Goal: Task Accomplishment & Management: Manage account settings

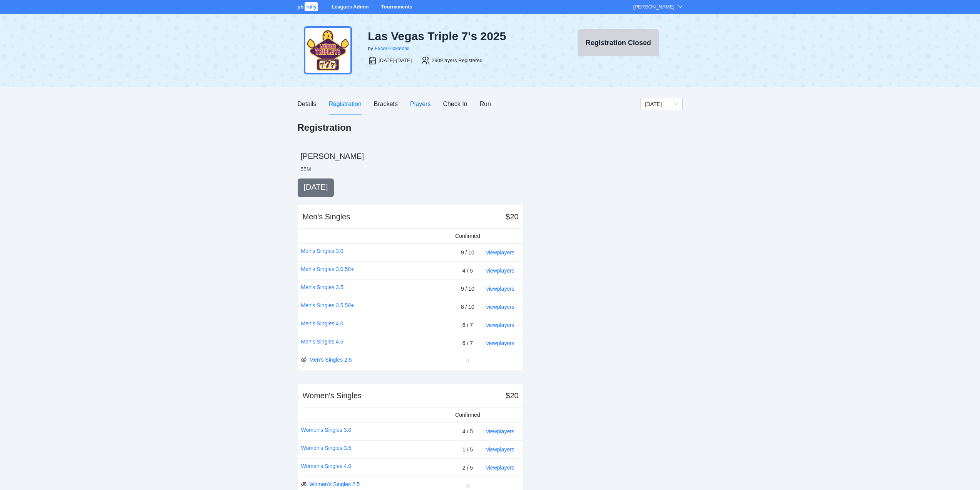
drag, startPoint x: 420, startPoint y: 104, endPoint x: 424, endPoint y: 107, distance: 4.7
click at [421, 104] on div "Players" at bounding box center [420, 104] width 20 height 10
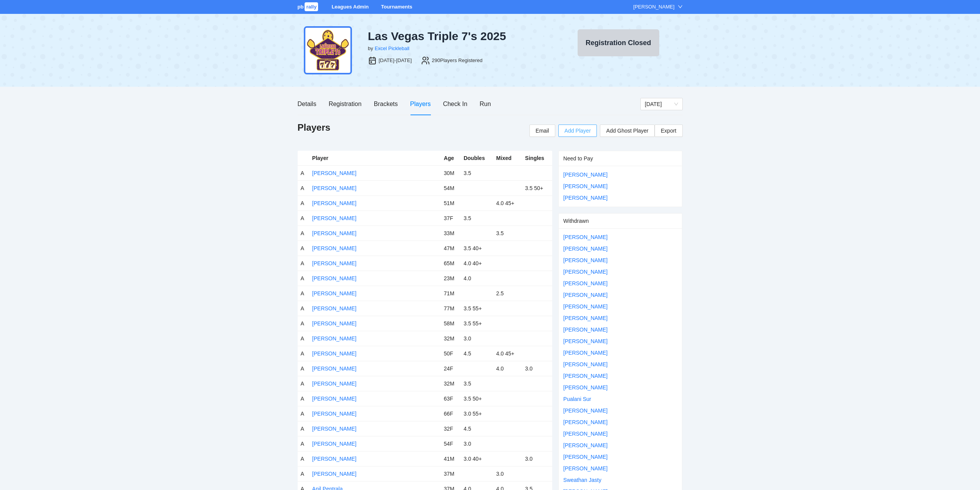
click at [577, 130] on span "Add Player" at bounding box center [578, 130] width 26 height 8
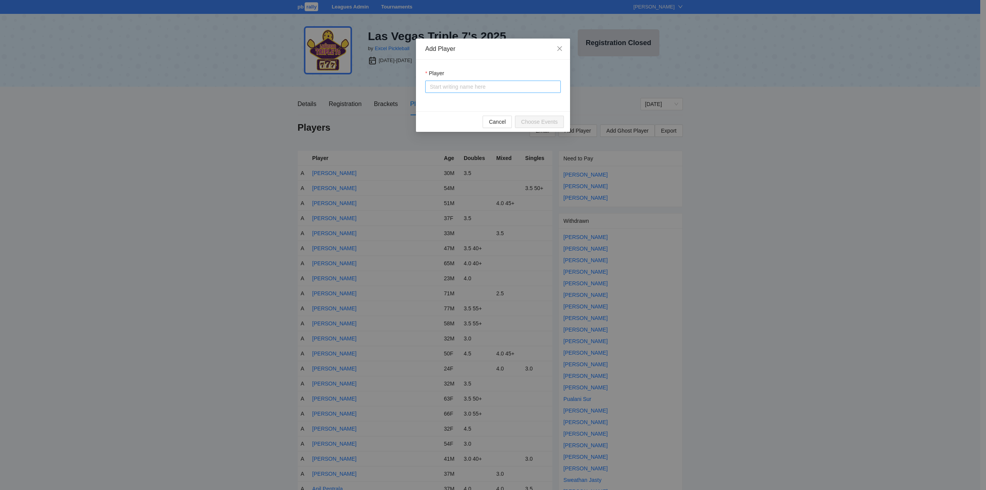
click at [445, 89] on input "Player" at bounding box center [493, 87] width 126 height 12
type input "****"
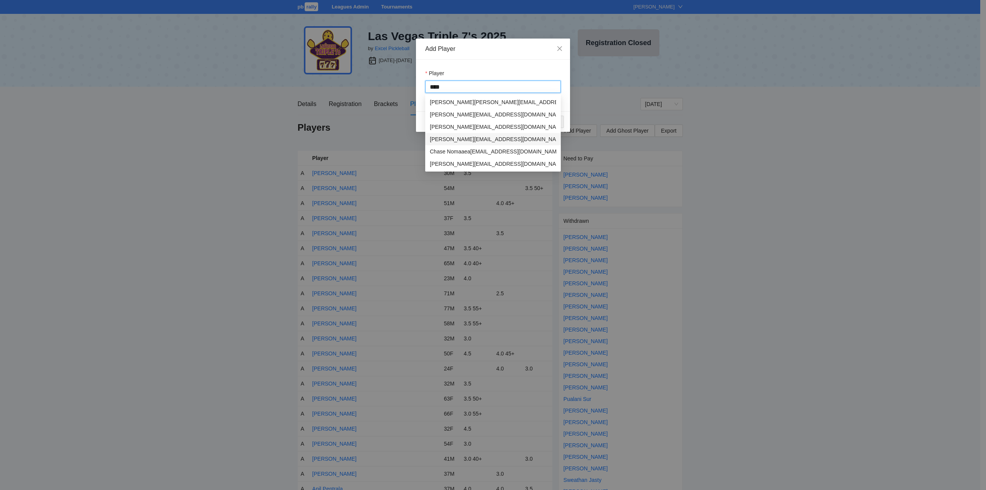
click at [460, 140] on div "Chase Mccrossan" at bounding box center [452, 139] width 44 height 8
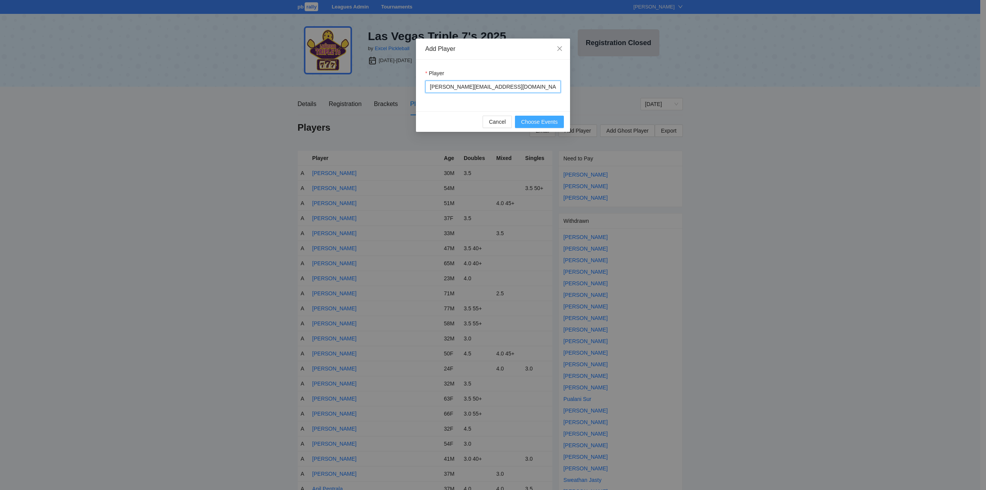
click at [528, 121] on span "Choose Events" at bounding box center [539, 122] width 37 height 8
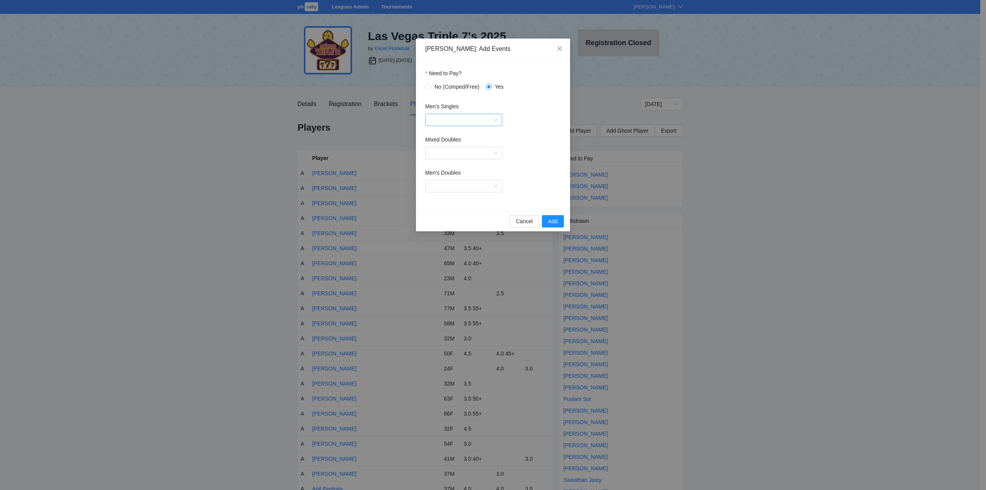
click at [465, 119] on input "Men's Singles" at bounding box center [461, 120] width 62 height 12
click at [449, 197] on div "Men's Singles 4.5" at bounding box center [464, 197] width 68 height 8
drag, startPoint x: 447, startPoint y: 184, endPoint x: 455, endPoint y: 185, distance: 8.5
click at [448, 184] on input "Men's Doubles" at bounding box center [461, 186] width 62 height 12
click at [450, 263] on div "Men's Doubles 4.5" at bounding box center [464, 263] width 68 height 8
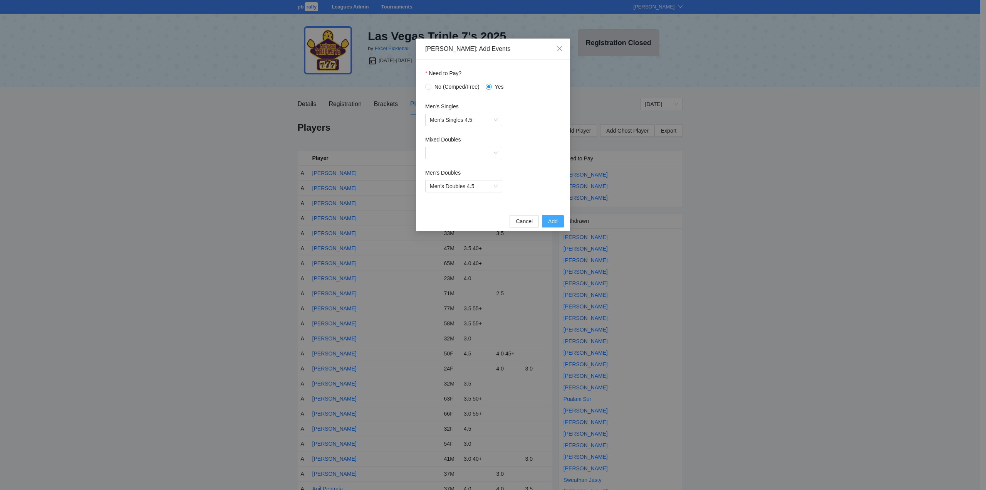
click at [552, 220] on span "Add" at bounding box center [553, 221] width 10 height 8
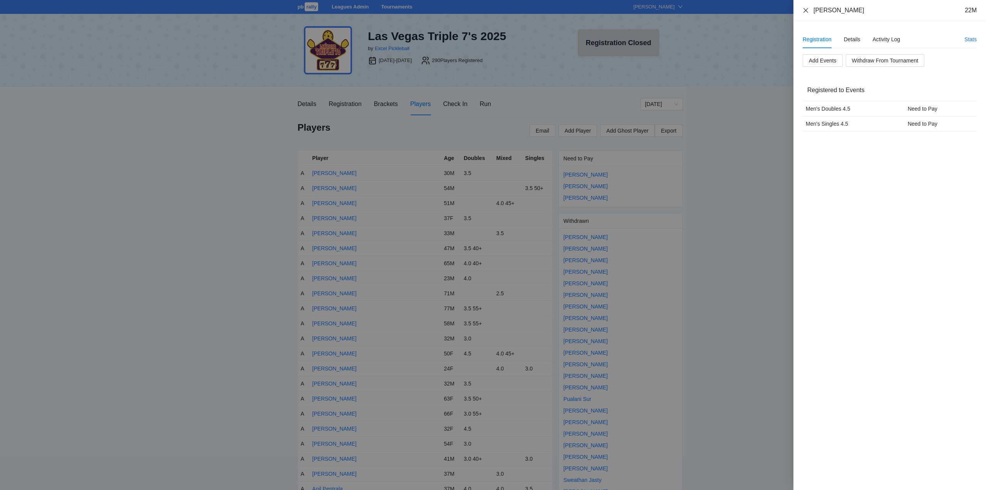
click at [806, 10] on icon "close" at bounding box center [806, 10] width 5 height 5
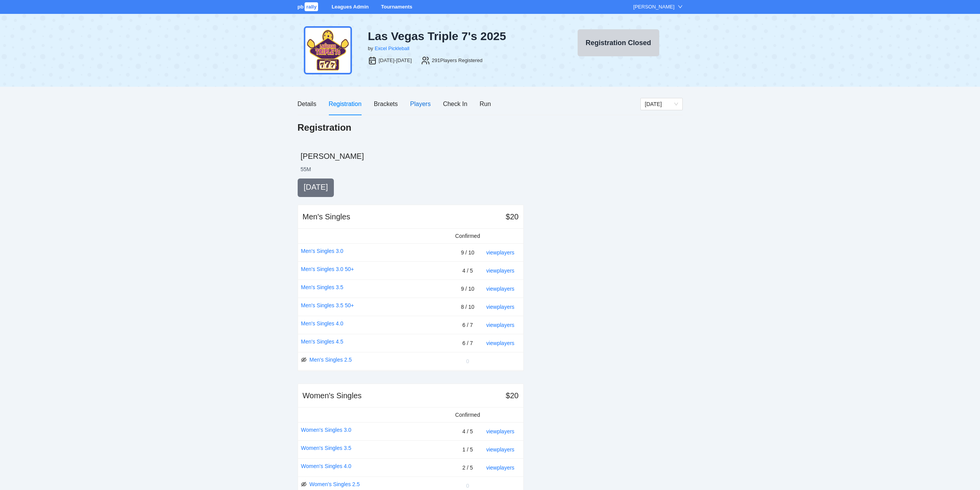
drag, startPoint x: 413, startPoint y: 104, endPoint x: 445, endPoint y: 120, distance: 35.8
click at [416, 106] on div "Players" at bounding box center [420, 104] width 20 height 10
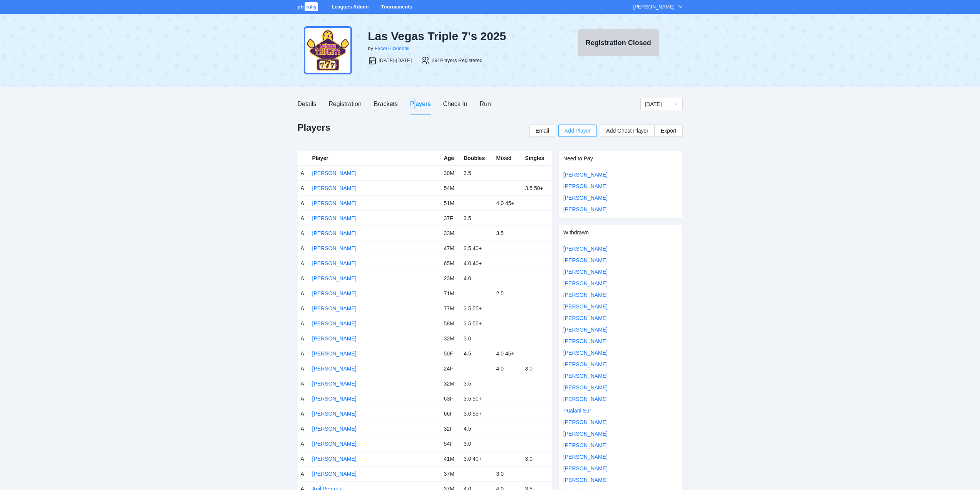
click at [578, 131] on span "Add Player" at bounding box center [578, 130] width 26 height 8
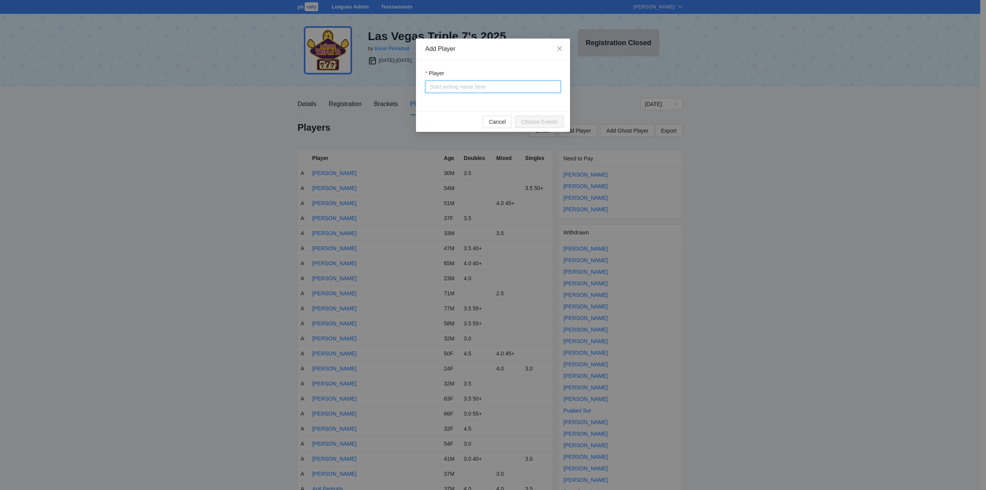
click at [442, 87] on input "Player" at bounding box center [493, 87] width 126 height 12
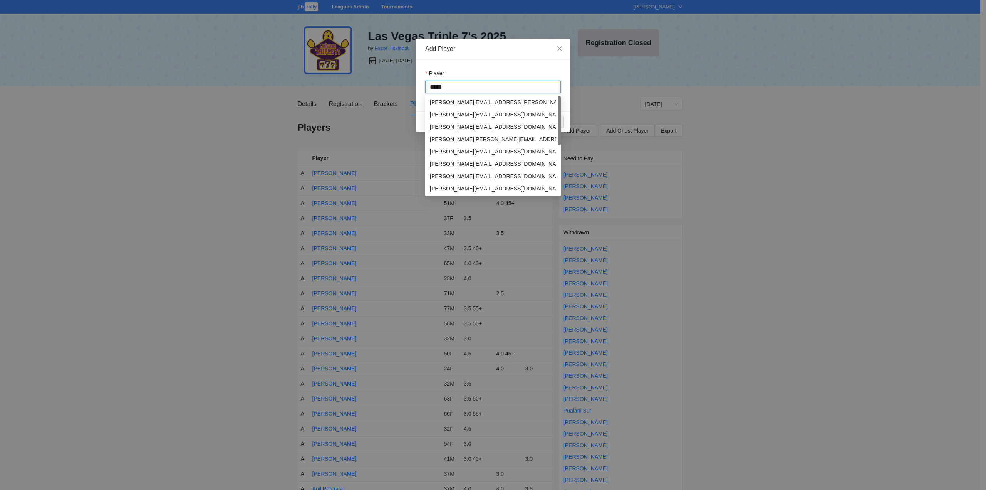
type input "******"
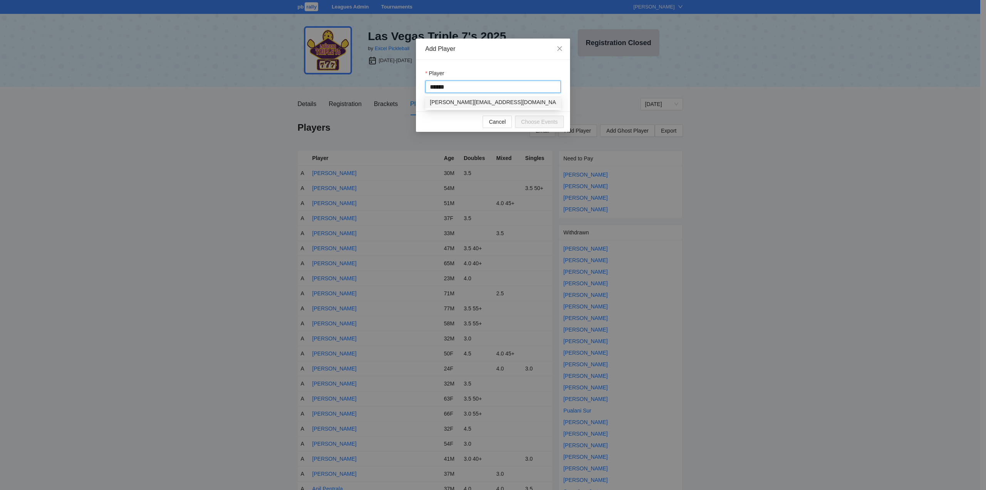
click at [462, 102] on div "[PERSON_NAME]" at bounding box center [452, 102] width 44 height 8
click at [536, 121] on span "Choose Events" at bounding box center [539, 122] width 37 height 8
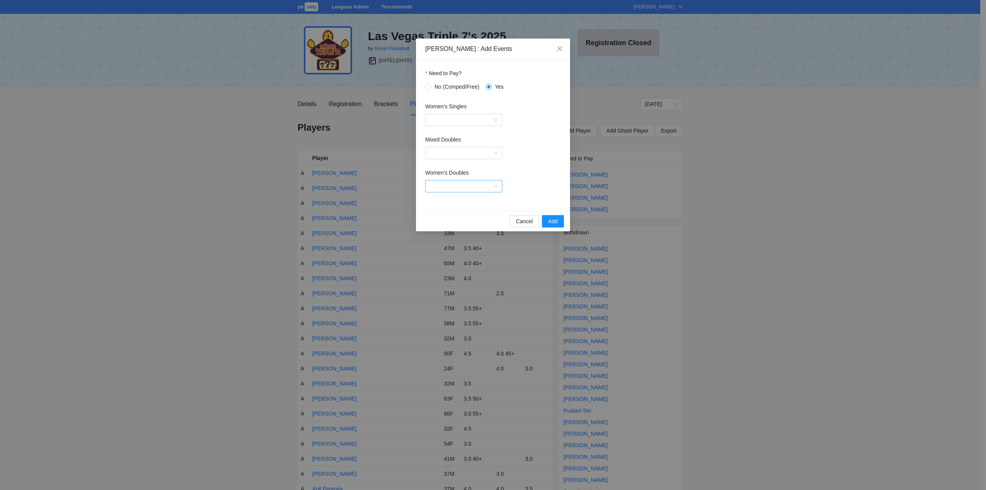
click at [445, 187] on input "Women's Doubles" at bounding box center [461, 186] width 62 height 12
click at [459, 275] on div "Women's Doubles 4.0" at bounding box center [464, 275] width 68 height 8
click at [549, 220] on span "Add" at bounding box center [553, 221] width 10 height 8
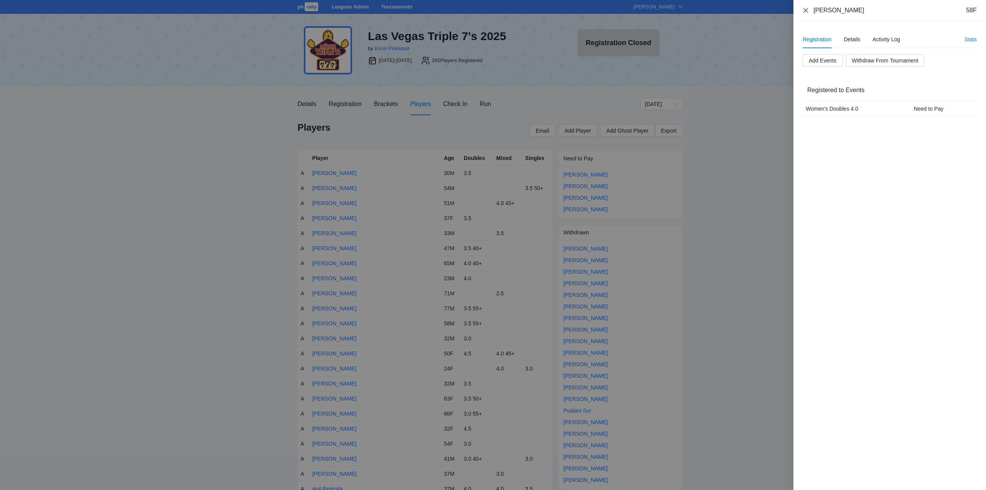
click at [806, 9] on icon "close" at bounding box center [806, 10] width 6 height 6
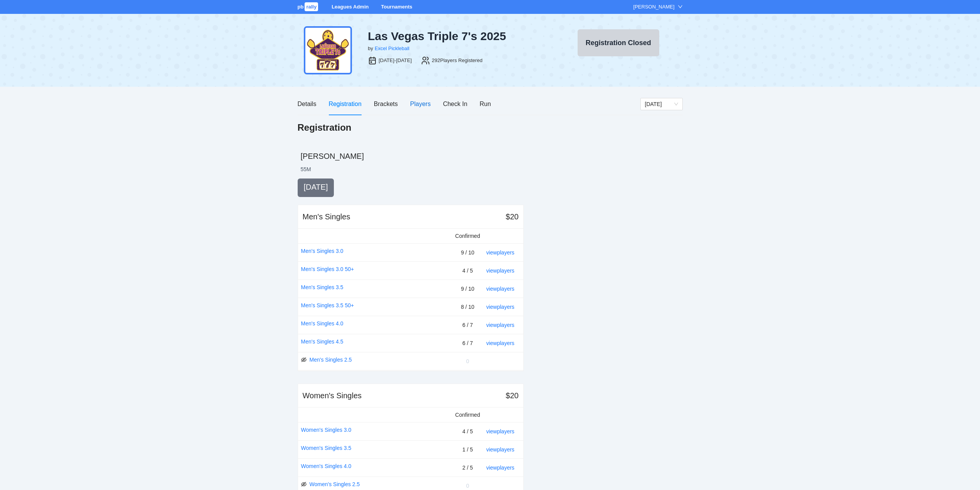
click at [419, 103] on div "Players" at bounding box center [420, 104] width 20 height 10
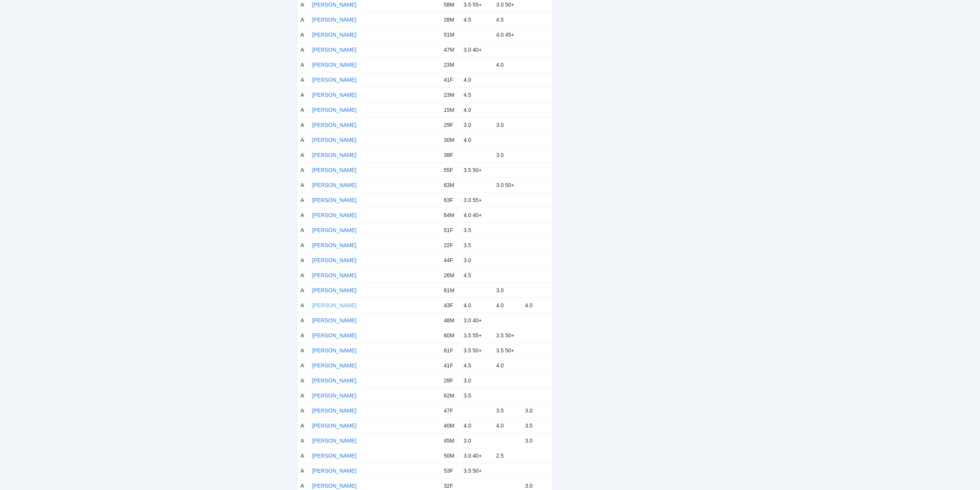
scroll to position [1040, 0]
click at [336, 304] on link "[PERSON_NAME]" at bounding box center [334, 305] width 44 height 6
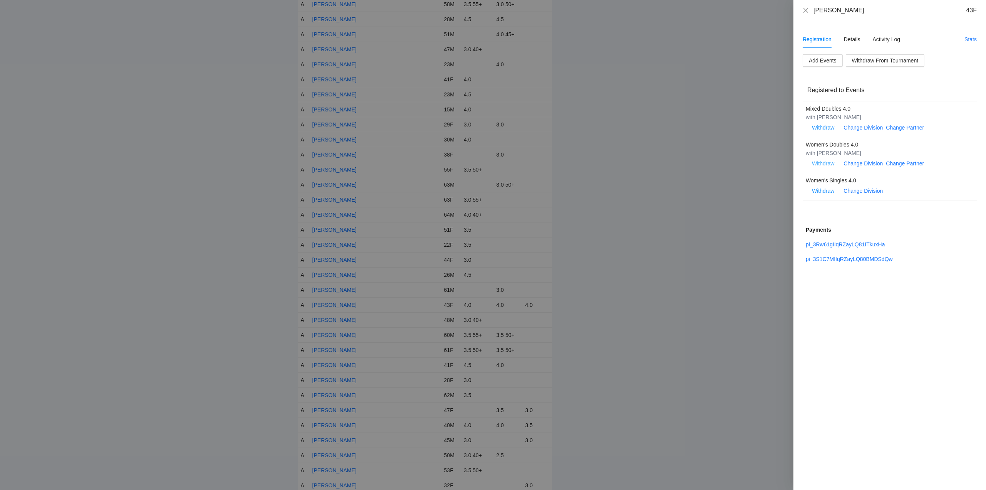
click at [823, 163] on span "Withdraw" at bounding box center [823, 163] width 22 height 8
click at [844, 140] on span "OK" at bounding box center [847, 139] width 8 height 8
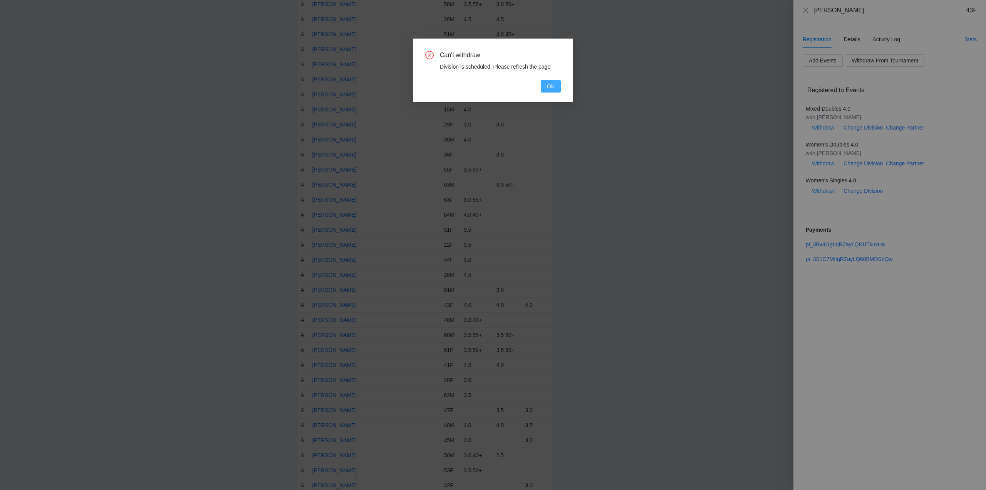
click at [553, 88] on span "OK" at bounding box center [551, 86] width 8 height 8
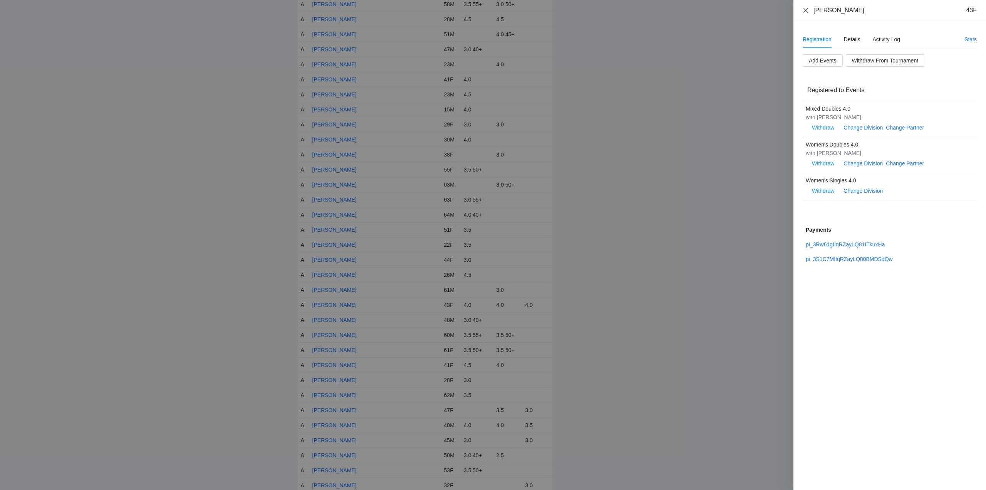
click at [807, 10] on icon "close" at bounding box center [806, 10] width 5 height 5
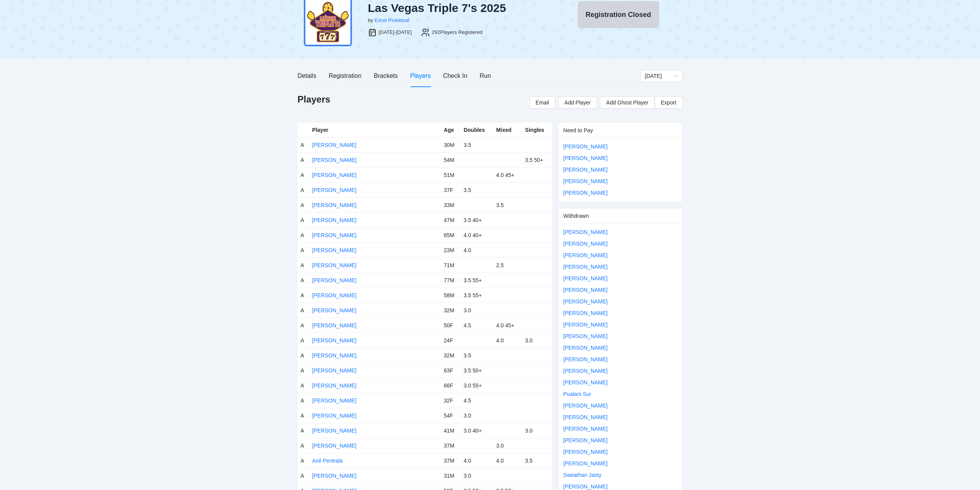
scroll to position [0, 0]
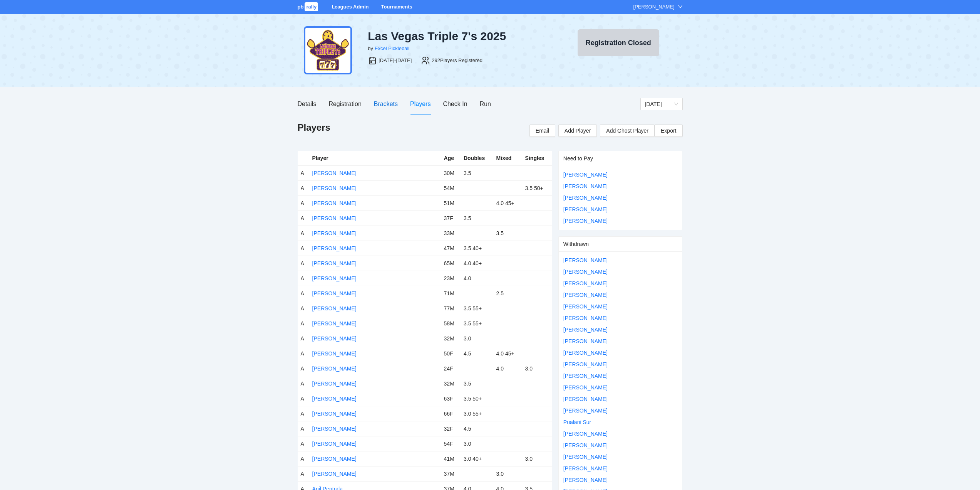
drag, startPoint x: 383, startPoint y: 105, endPoint x: 393, endPoint y: 119, distance: 16.7
click at [384, 105] on div "Brackets" at bounding box center [386, 104] width 24 height 10
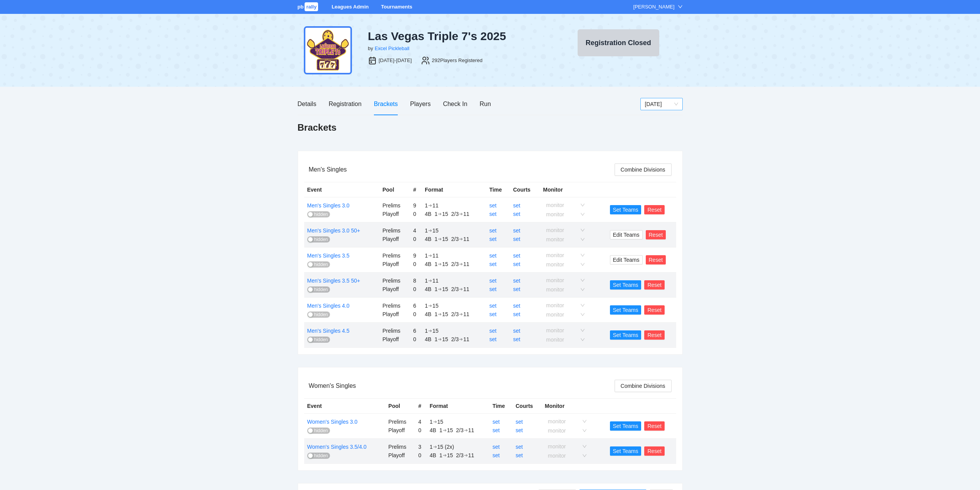
click at [661, 106] on span "[DATE]" at bounding box center [661, 104] width 33 height 12
click at [654, 141] on div "Sunday" at bounding box center [661, 143] width 33 height 8
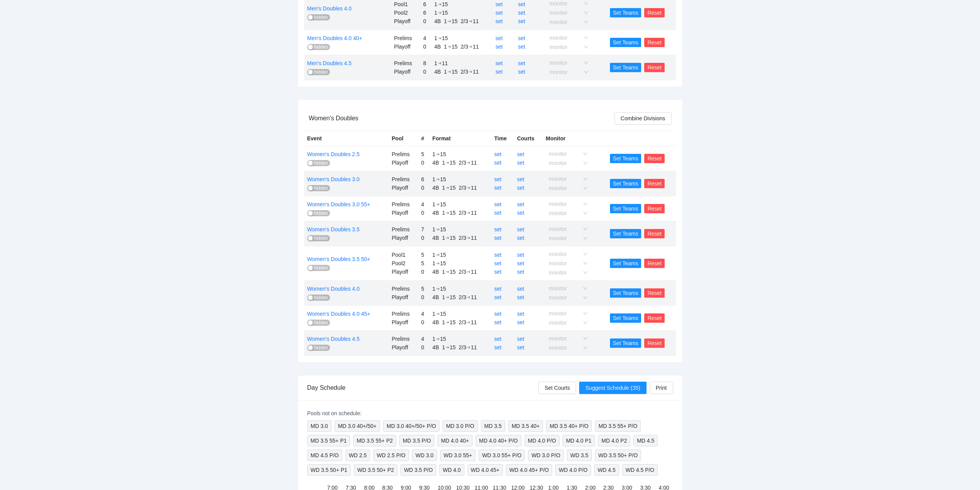
scroll to position [347, 0]
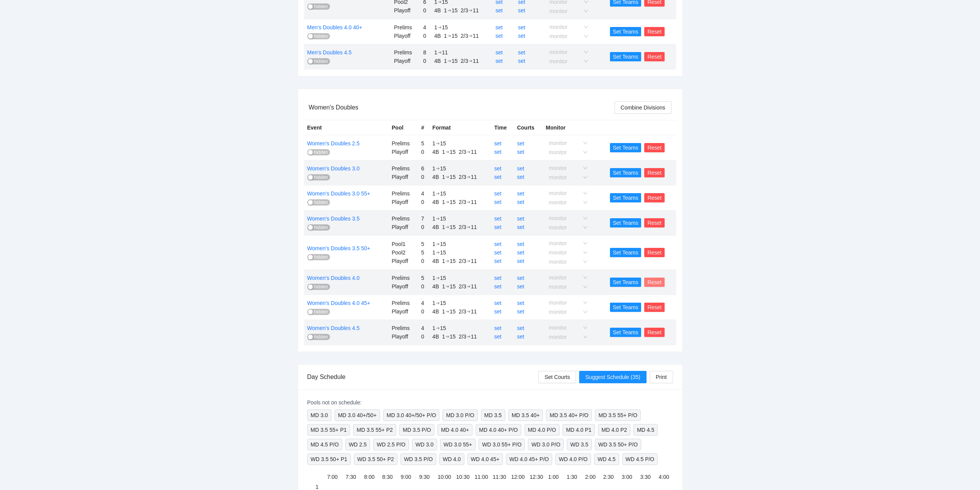
click at [654, 281] on span "Reset" at bounding box center [655, 282] width 14 height 8
drag, startPoint x: 667, startPoint y: 257, endPoint x: 729, endPoint y: 248, distance: 62.3
click at [667, 257] on span "OK" at bounding box center [669, 259] width 8 height 8
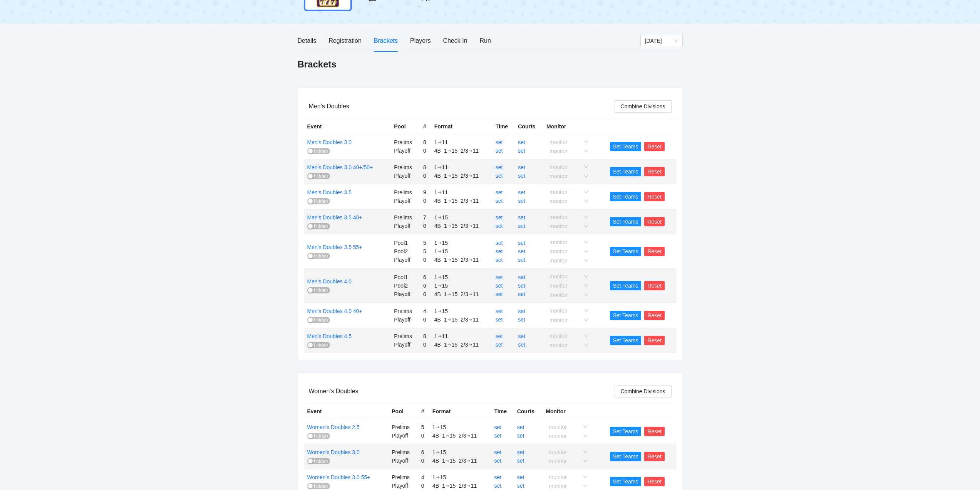
scroll to position [0, 0]
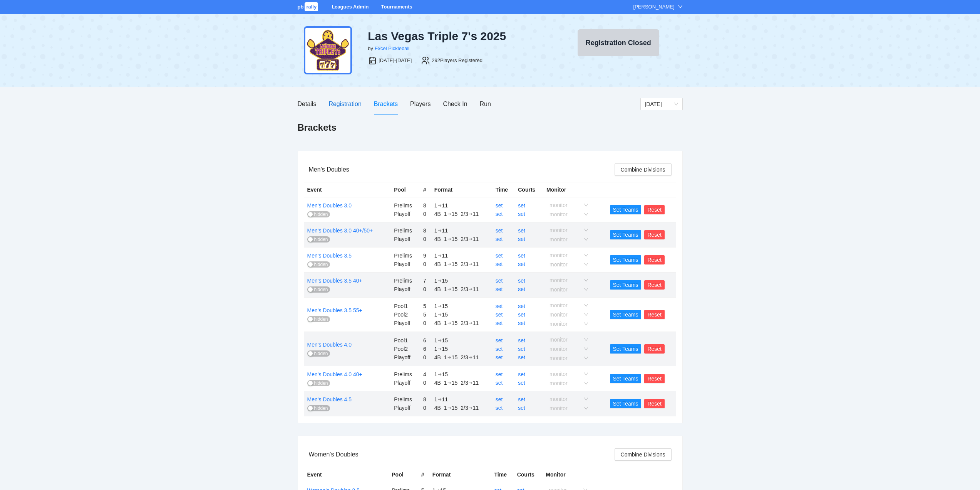
drag, startPoint x: 344, startPoint y: 103, endPoint x: 349, endPoint y: 108, distance: 7.1
click at [344, 103] on div "Registration" at bounding box center [345, 104] width 33 height 10
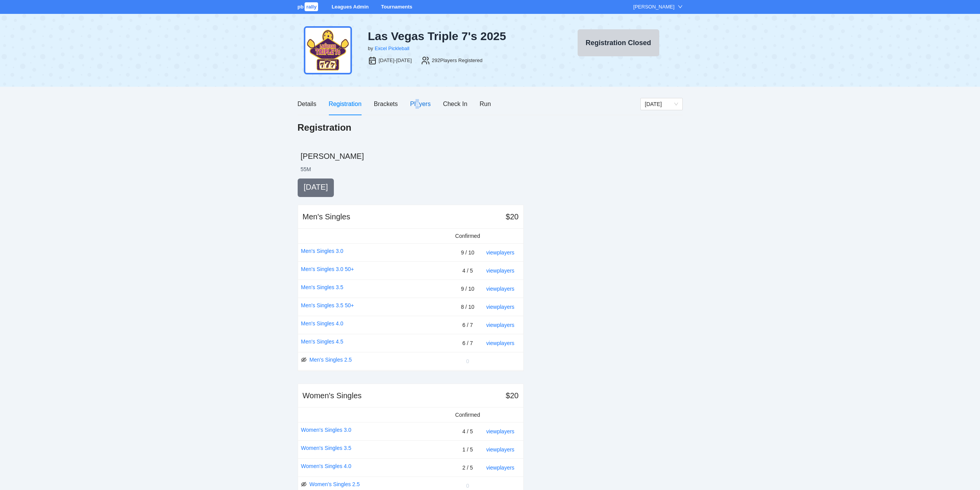
drag, startPoint x: 417, startPoint y: 102, endPoint x: 419, endPoint y: 112, distance: 10.1
click at [418, 102] on div "Players" at bounding box center [420, 104] width 20 height 10
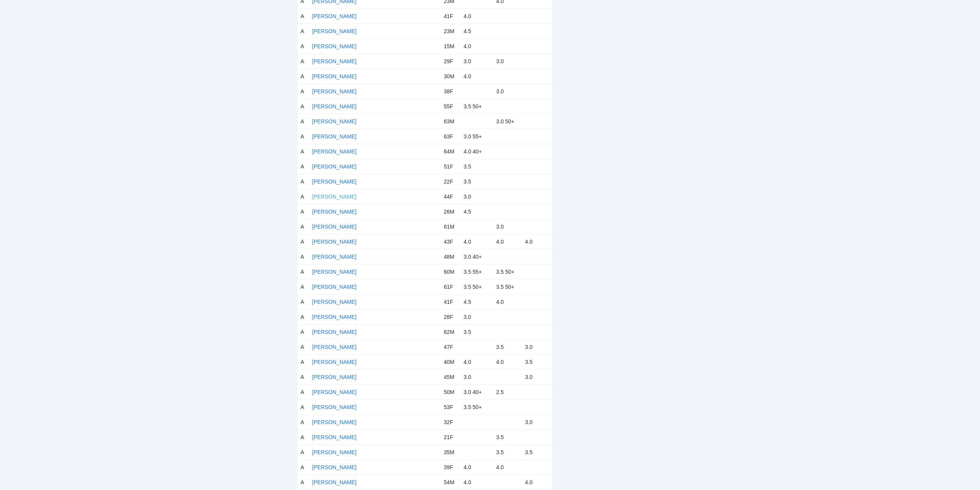
scroll to position [1117, 0]
click at [341, 227] on link "[PERSON_NAME]" at bounding box center [334, 228] width 44 height 6
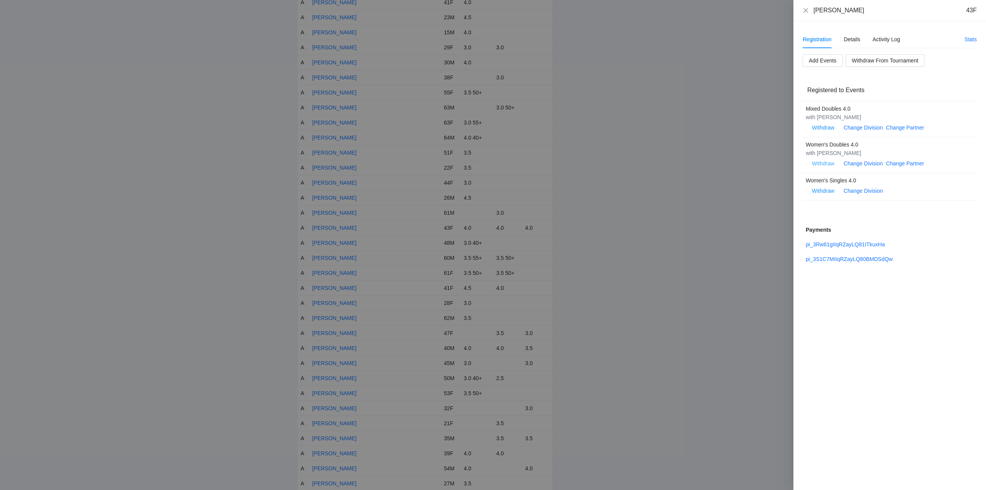
click at [824, 161] on span "Withdraw" at bounding box center [823, 163] width 22 height 8
click at [848, 139] on span "OK" at bounding box center [847, 139] width 8 height 8
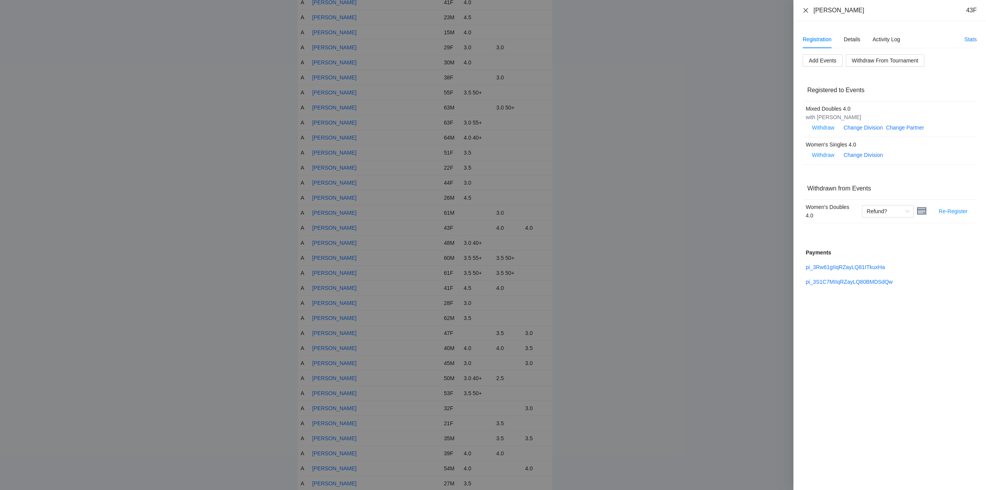
click at [806, 10] on icon "close" at bounding box center [806, 10] width 5 height 5
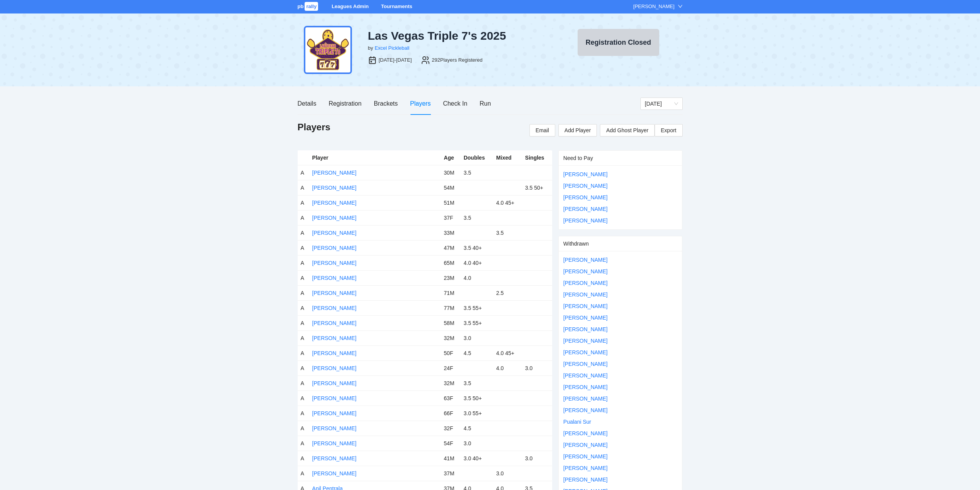
scroll to position [0, 0]
drag, startPoint x: 337, startPoint y: 103, endPoint x: 341, endPoint y: 115, distance: 12.4
click at [338, 104] on div "Registration" at bounding box center [345, 104] width 33 height 10
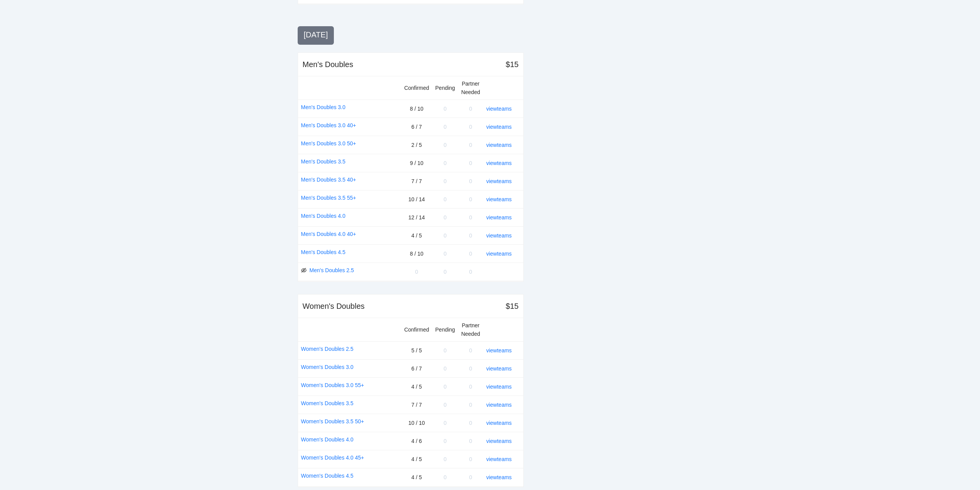
scroll to position [759, 0]
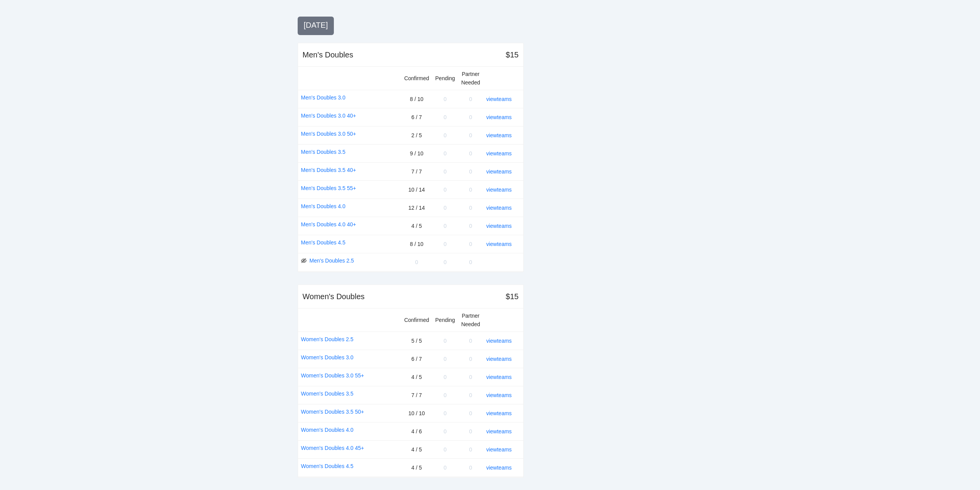
click at [501, 427] on div "view teams" at bounding box center [502, 431] width 31 height 8
click at [500, 430] on link "view teams" at bounding box center [499, 431] width 25 height 6
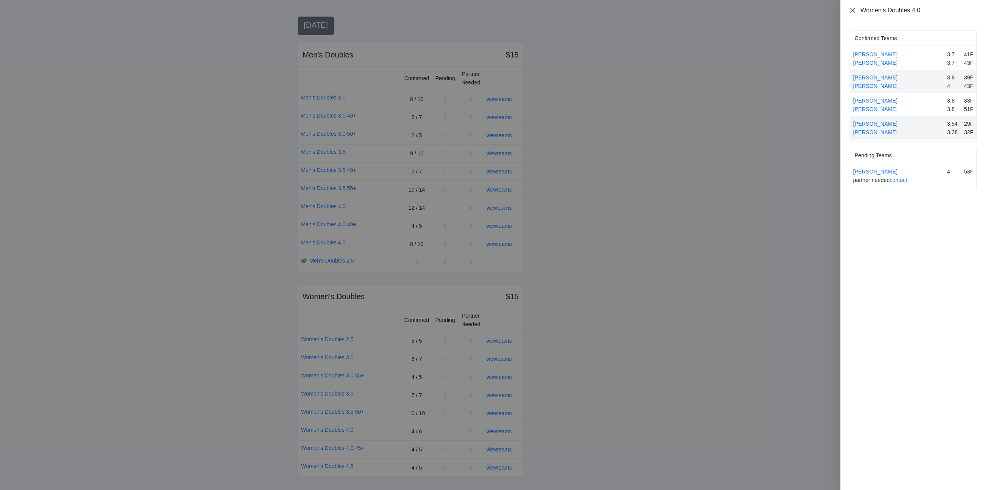
click at [853, 10] on icon "close" at bounding box center [853, 10] width 5 height 5
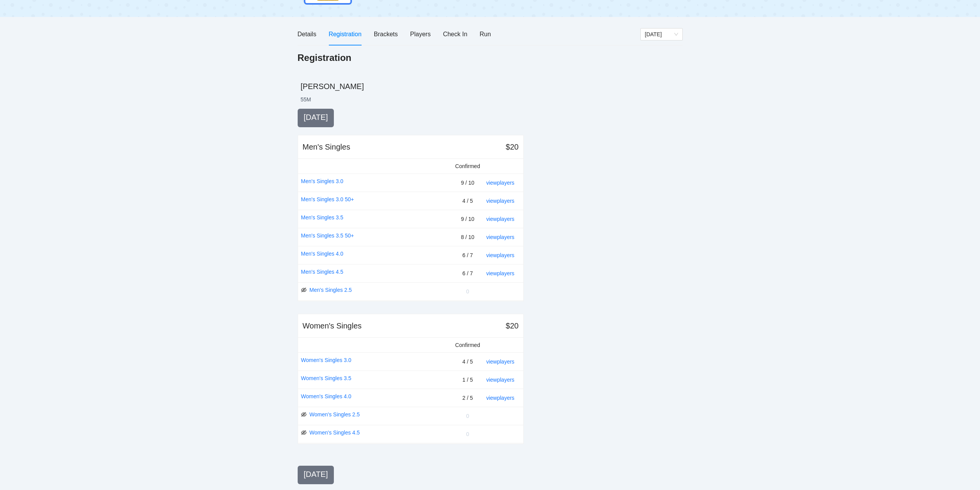
scroll to position [0, 0]
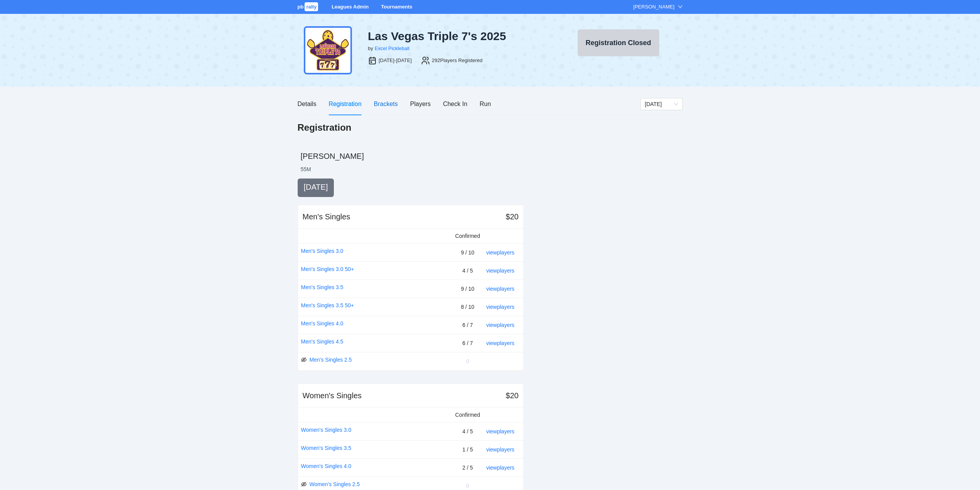
drag, startPoint x: 387, startPoint y: 103, endPoint x: 391, endPoint y: 107, distance: 6.0
click at [388, 104] on div "Brackets" at bounding box center [386, 104] width 24 height 10
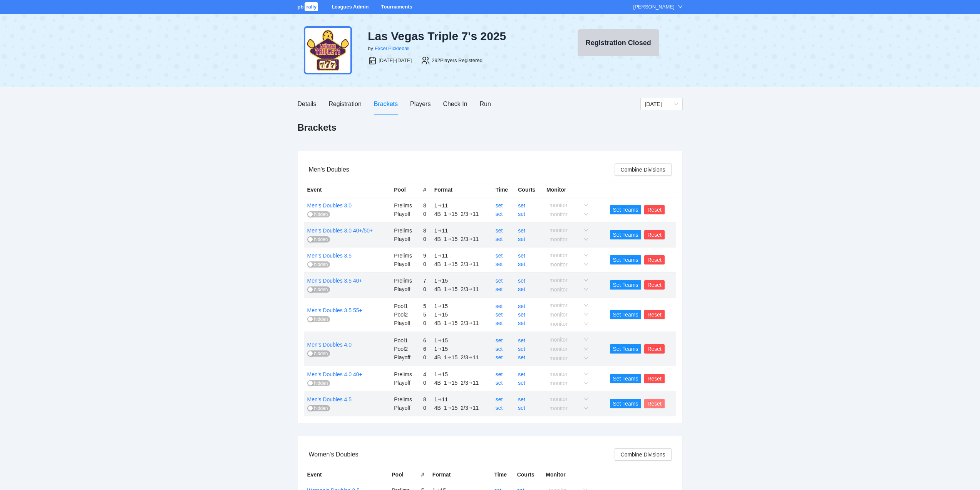
click at [653, 403] on span "Reset" at bounding box center [655, 403] width 14 height 8
click at [668, 380] on span "OK" at bounding box center [669, 380] width 8 height 8
click at [668, 103] on span "Sunday" at bounding box center [661, 104] width 33 height 12
click at [656, 119] on div "[DATE]" at bounding box center [661, 119] width 33 height 8
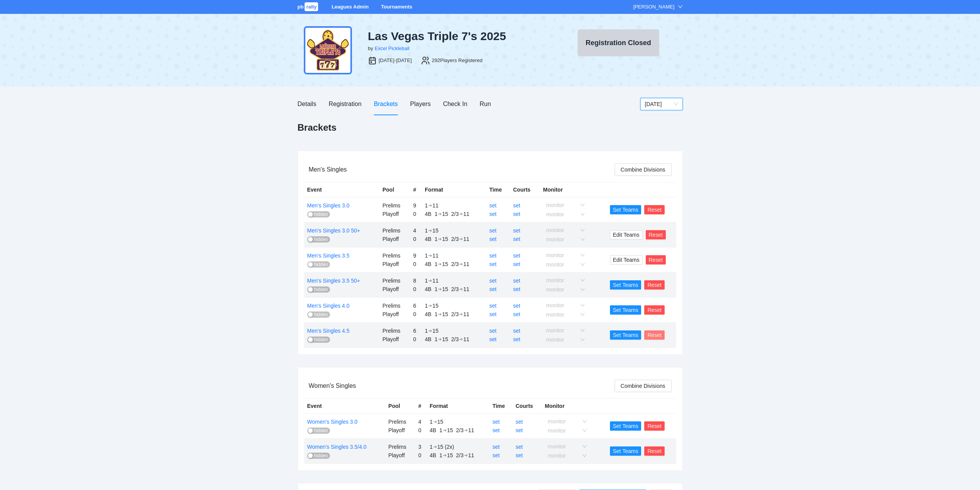
click at [652, 333] on span "Reset" at bounding box center [655, 335] width 14 height 8
click at [669, 311] on span "OK" at bounding box center [669, 311] width 8 height 8
click at [660, 101] on span "[DATE]" at bounding box center [661, 104] width 33 height 12
click at [654, 143] on div "Sunday" at bounding box center [661, 143] width 33 height 8
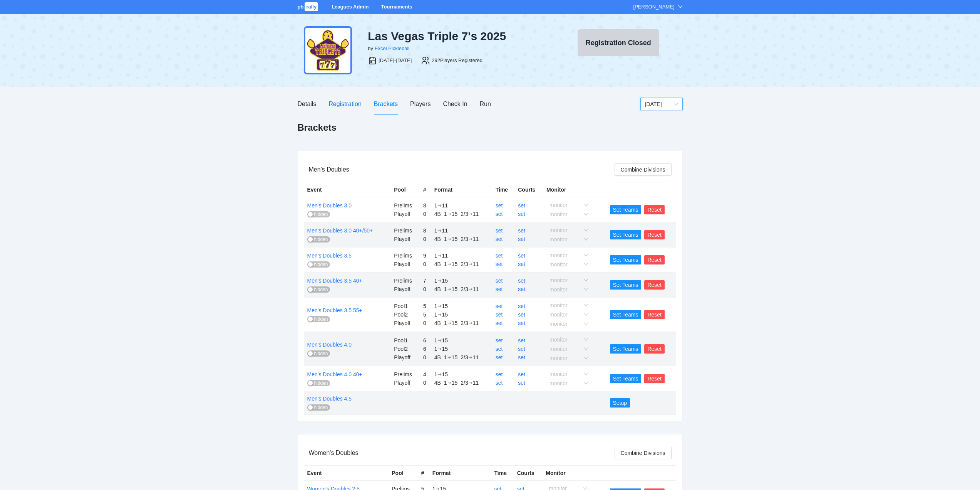
click at [344, 102] on div "Registration" at bounding box center [345, 104] width 33 height 10
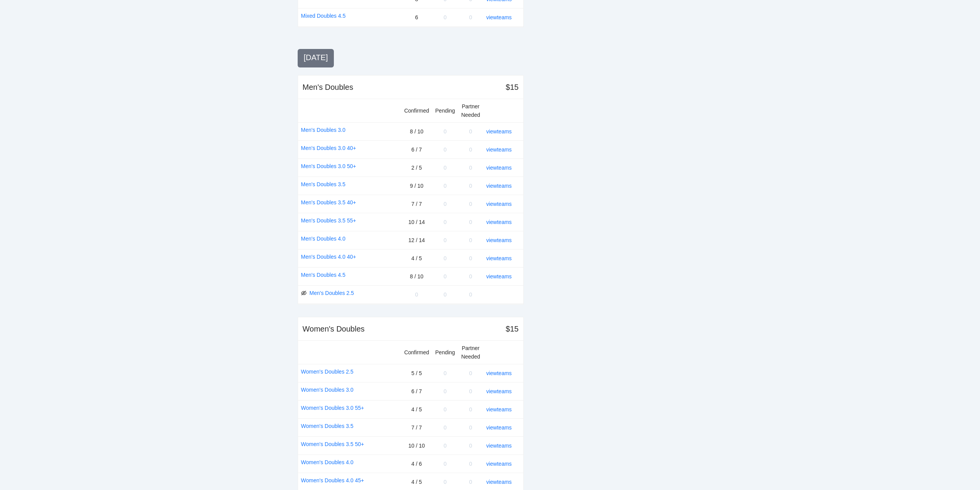
scroll to position [759, 0]
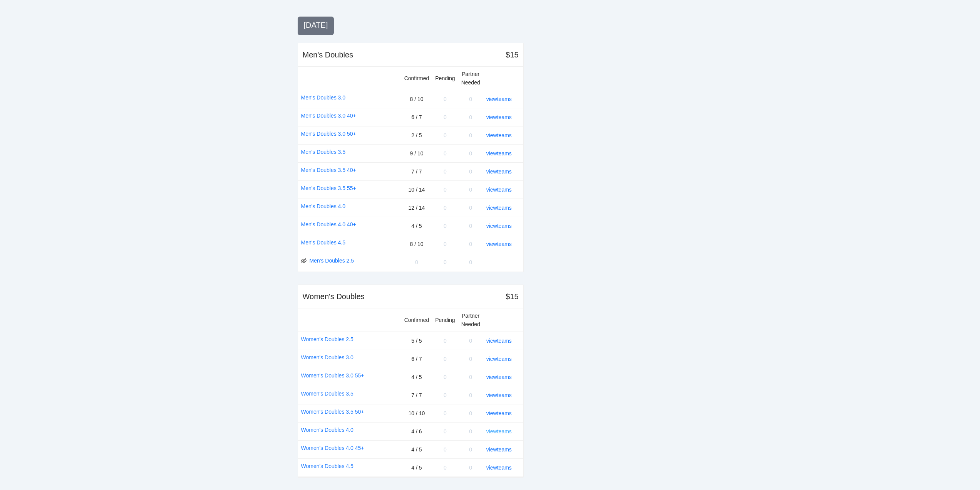
click at [504, 429] on link "view teams" at bounding box center [499, 431] width 25 height 6
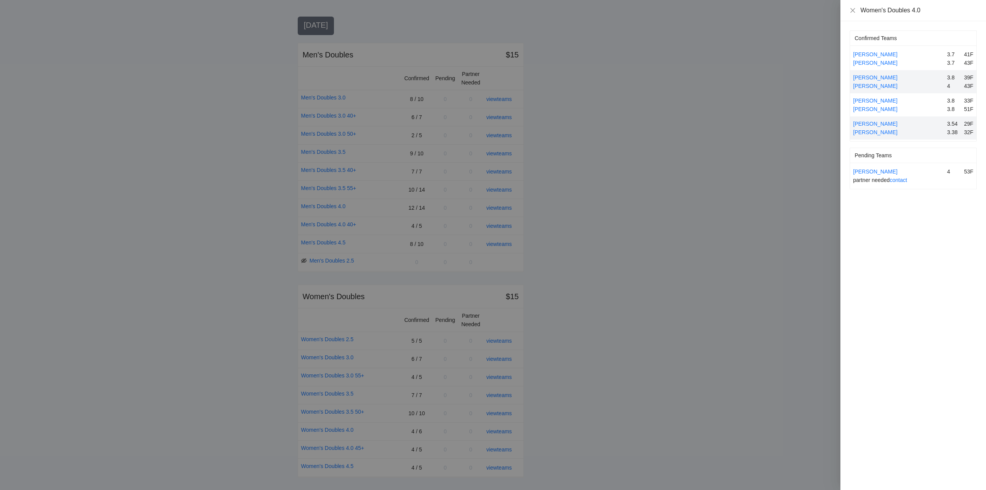
click at [504, 428] on div at bounding box center [493, 245] width 986 height 490
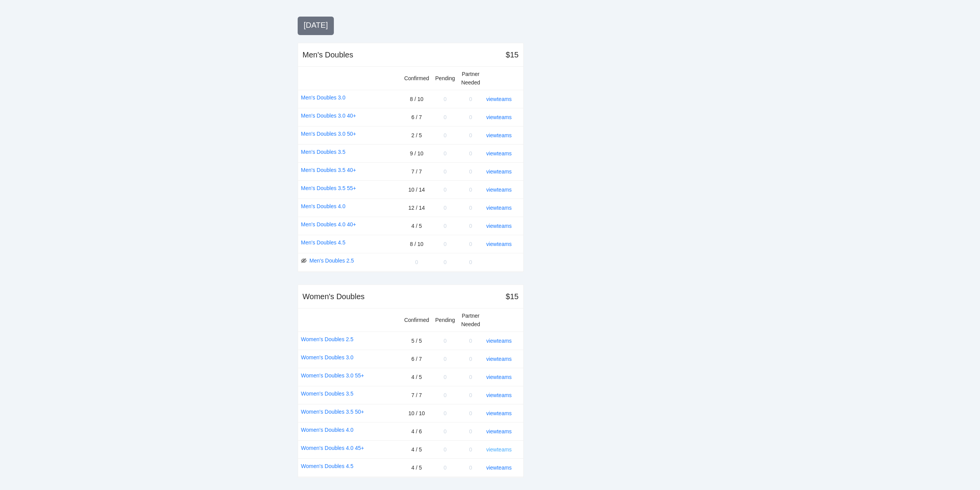
click at [500, 450] on link "view teams" at bounding box center [499, 449] width 25 height 6
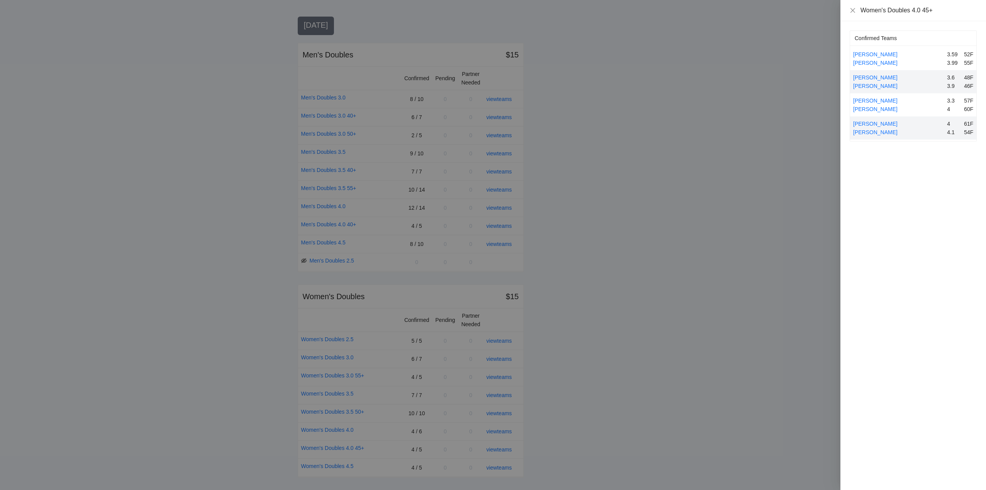
drag, startPoint x: 501, startPoint y: 450, endPoint x: 503, endPoint y: 442, distance: 7.9
click at [501, 450] on div at bounding box center [493, 245] width 986 height 490
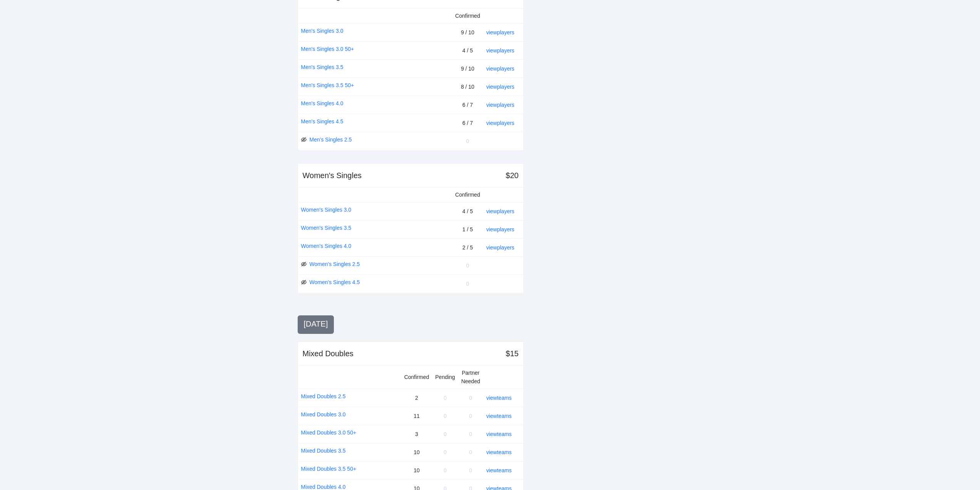
scroll to position [0, 0]
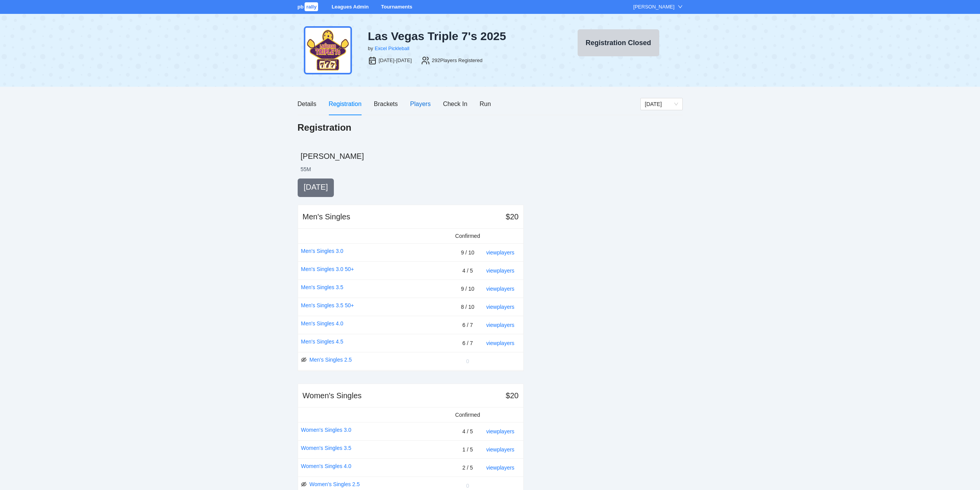
click at [415, 104] on div "Players" at bounding box center [420, 104] width 20 height 10
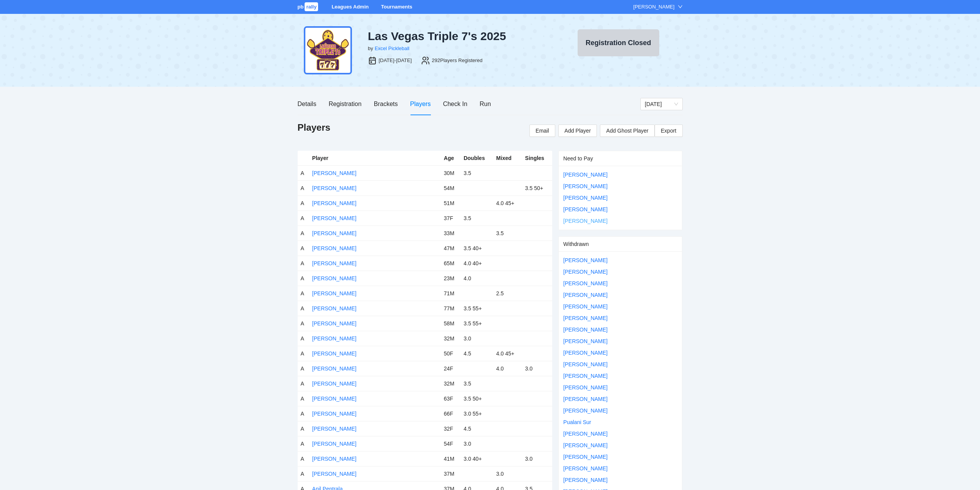
click at [577, 220] on link "[PERSON_NAME]" at bounding box center [586, 221] width 44 height 6
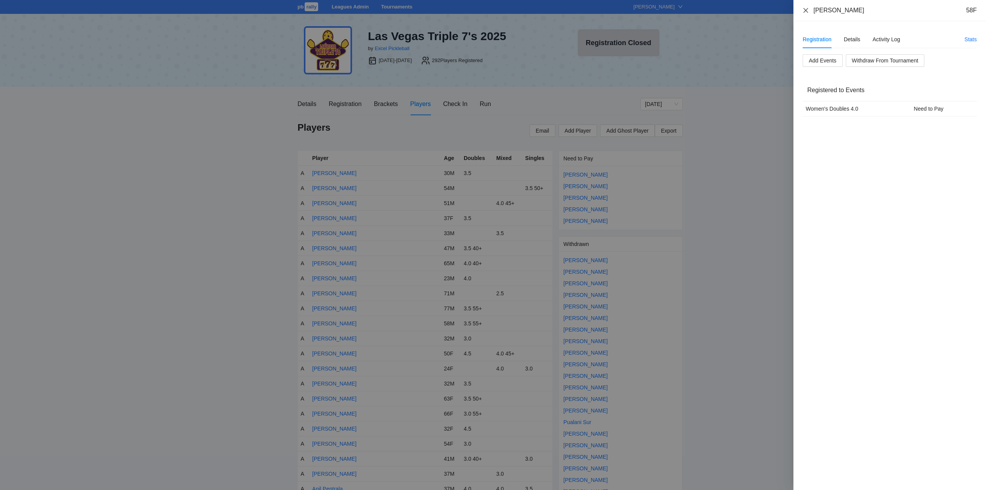
click at [805, 9] on icon "close" at bounding box center [806, 10] width 5 height 5
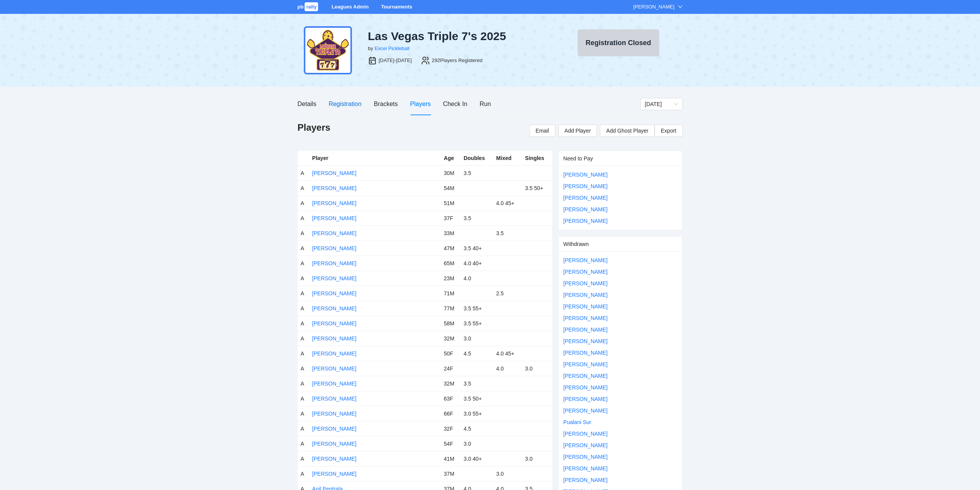
click at [339, 104] on div "Registration" at bounding box center [345, 104] width 33 height 10
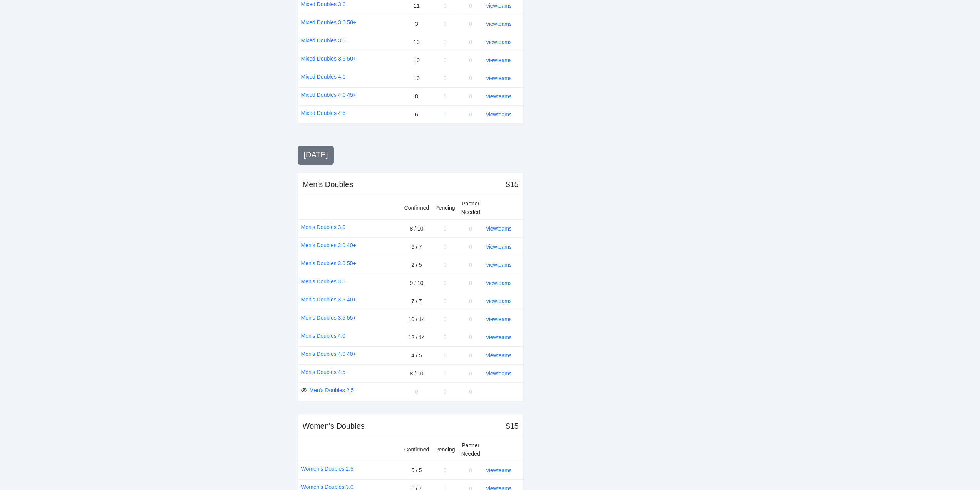
scroll to position [759, 0]
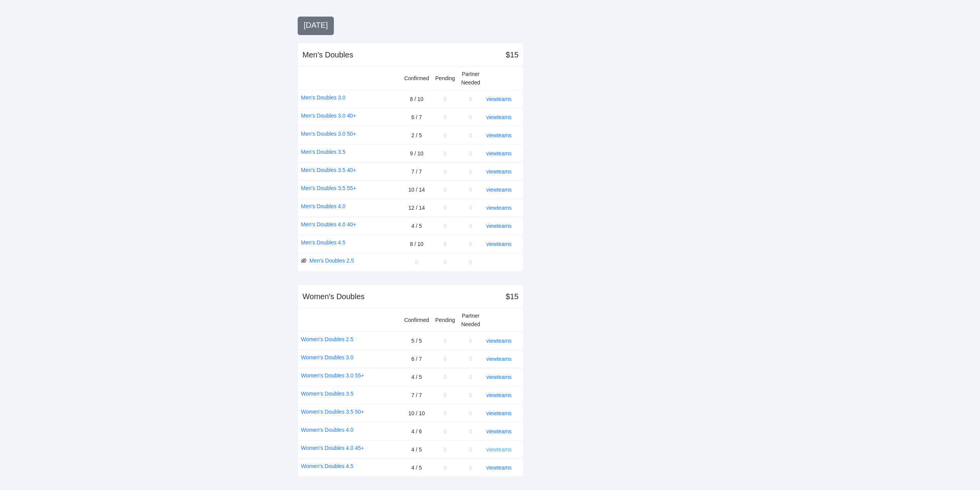
click at [502, 447] on link "view teams" at bounding box center [499, 449] width 25 height 6
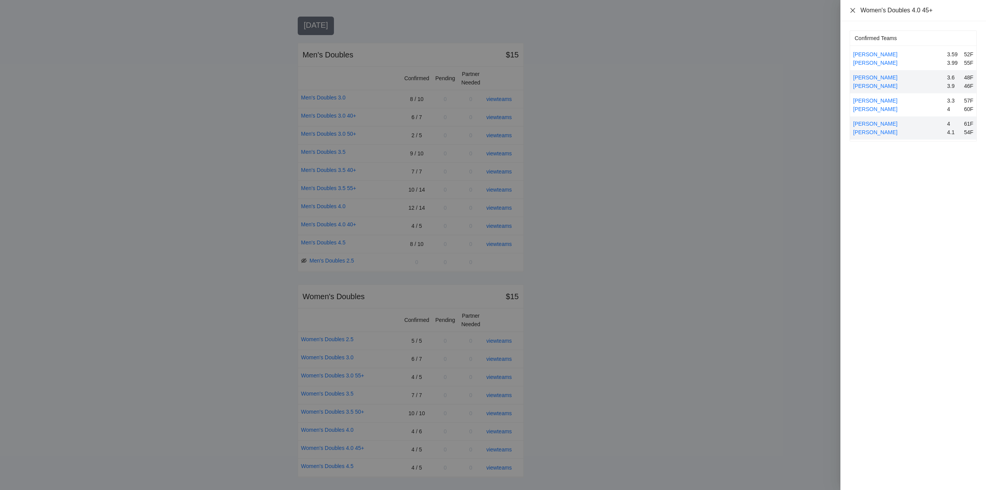
click at [852, 10] on icon "close" at bounding box center [853, 10] width 6 height 6
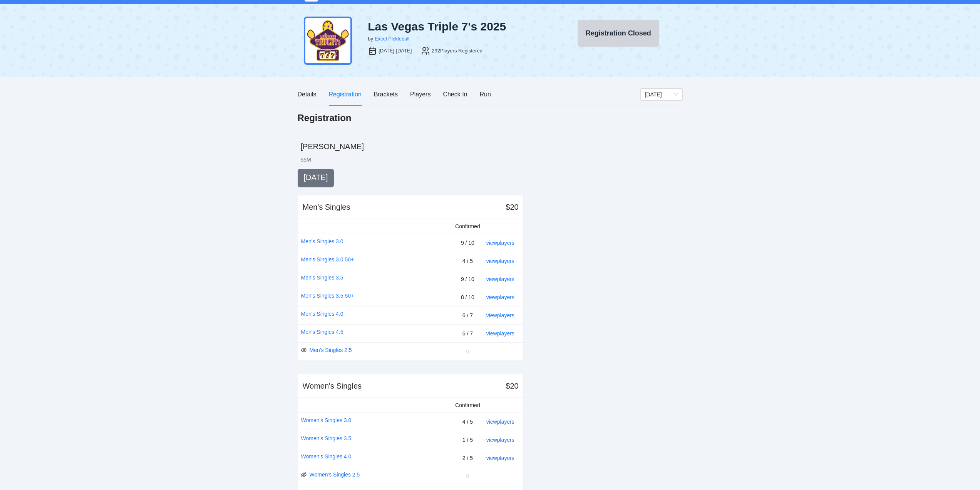
scroll to position [0, 0]
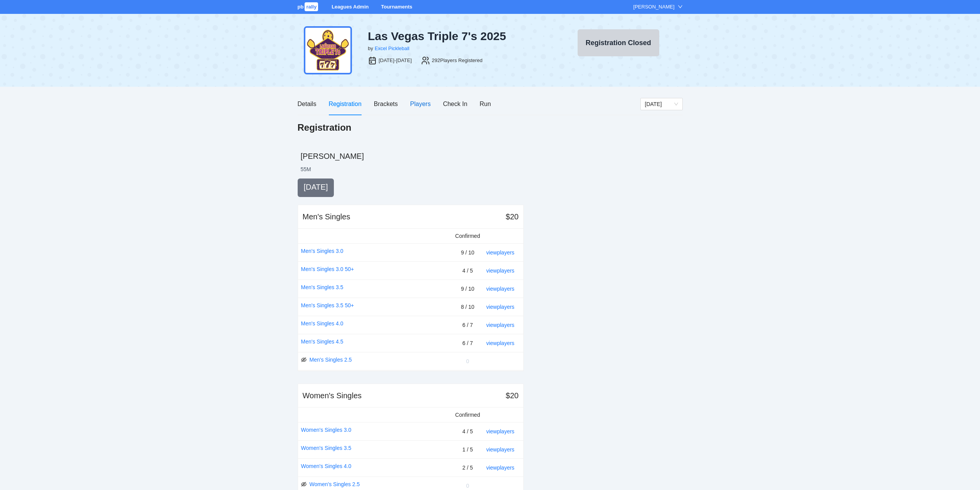
click at [417, 102] on div "Players" at bounding box center [420, 104] width 20 height 10
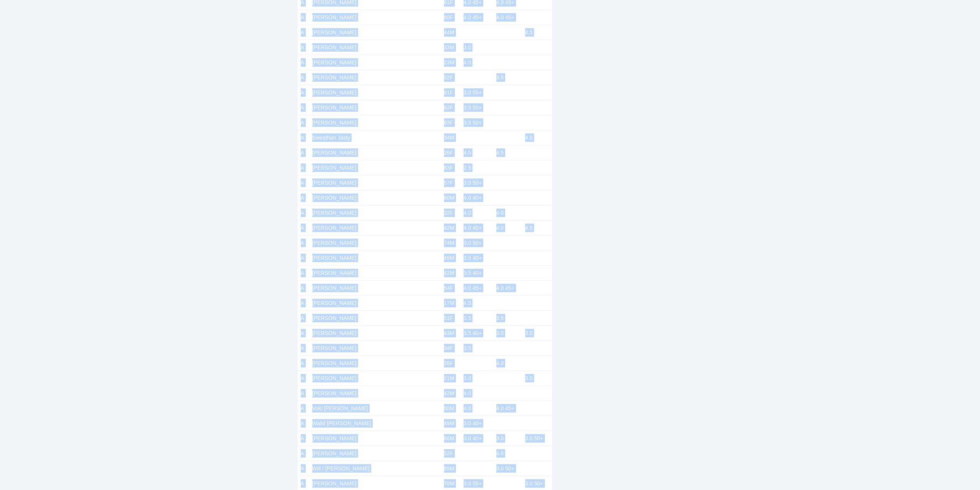
scroll to position [4033, 0]
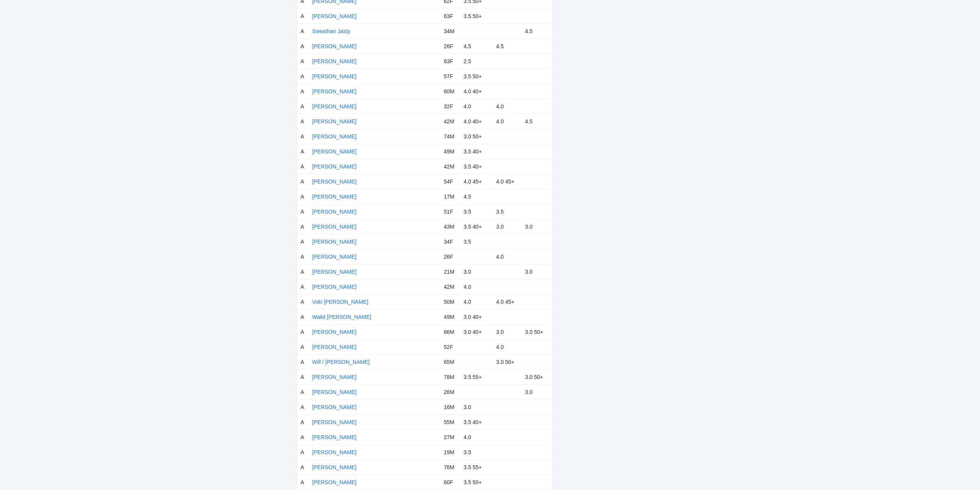
drag, startPoint x: 307, startPoint y: 157, endPoint x: 552, endPoint y: 499, distance: 420.6
copy tbody
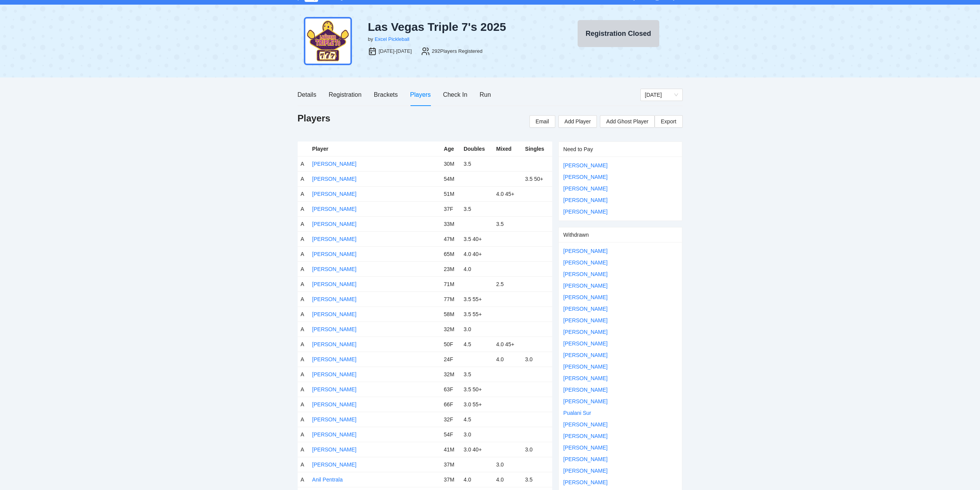
scroll to position [0, 0]
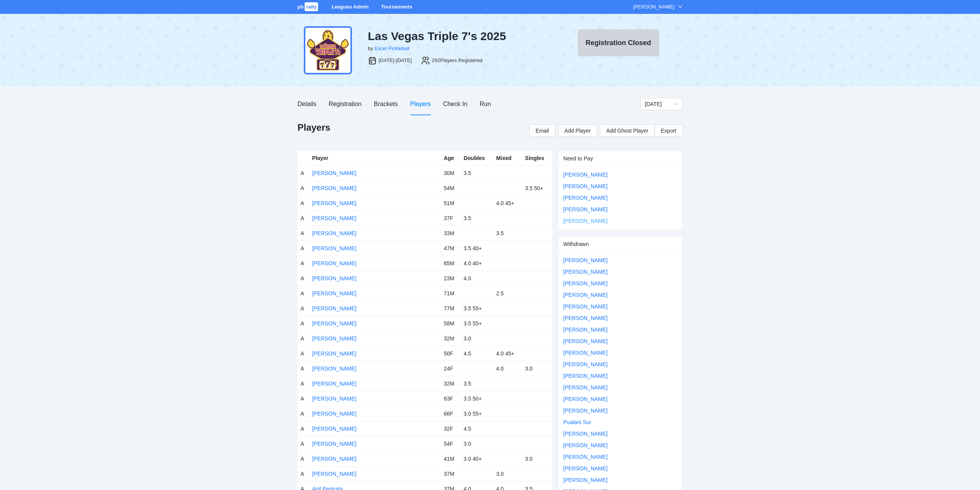
click at [594, 220] on link "[PERSON_NAME]" at bounding box center [586, 221] width 44 height 6
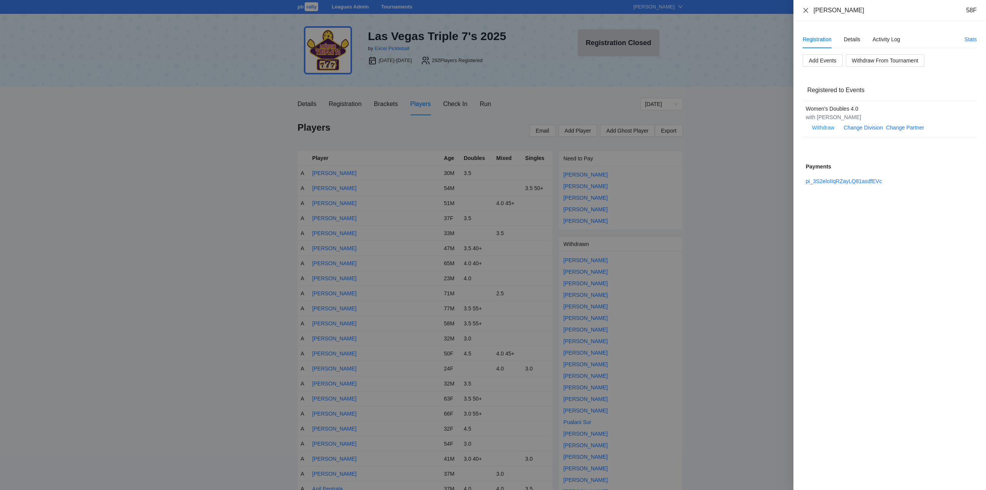
click at [806, 8] on icon "close" at bounding box center [806, 10] width 6 height 6
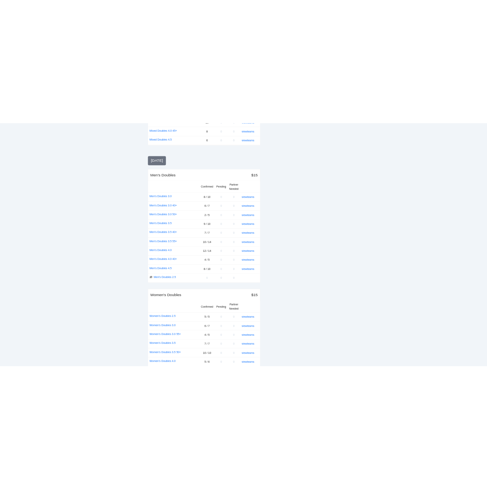
scroll to position [759, 0]
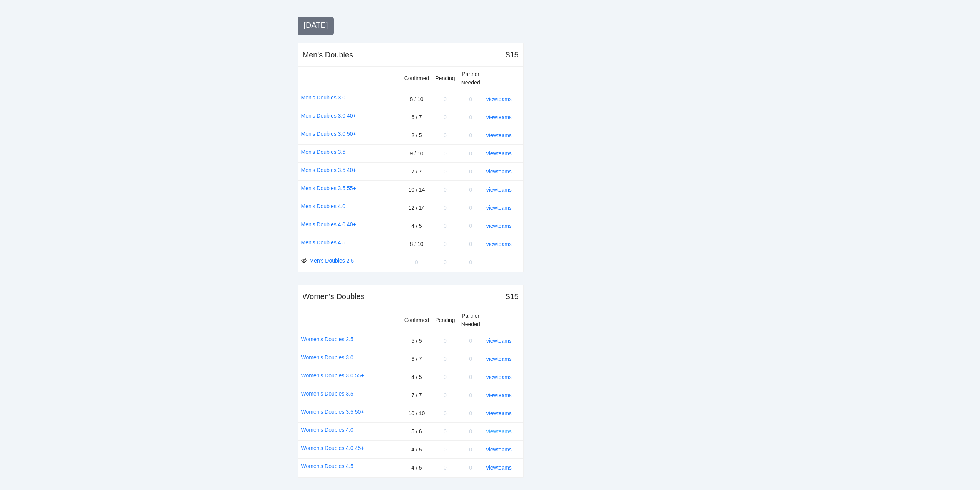
click at [496, 430] on link "view teams" at bounding box center [499, 431] width 25 height 6
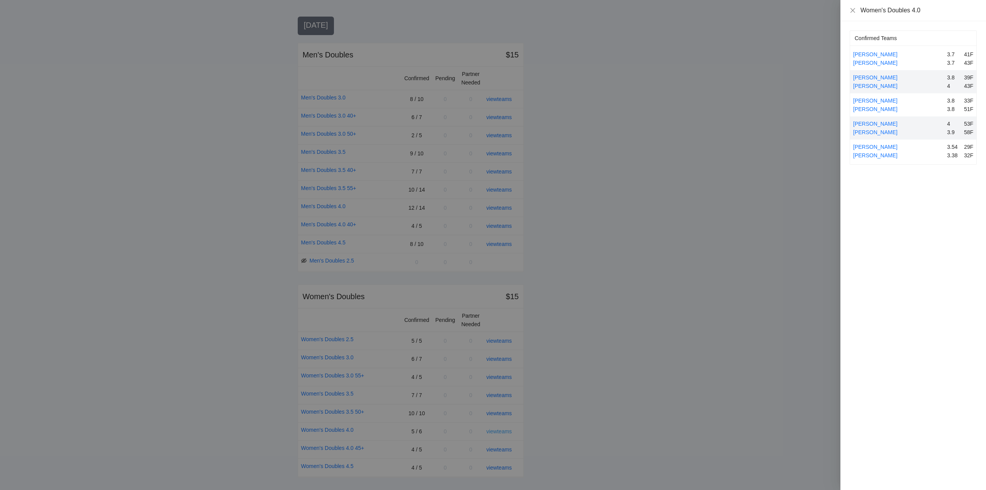
click at [496, 430] on div at bounding box center [493, 245] width 986 height 490
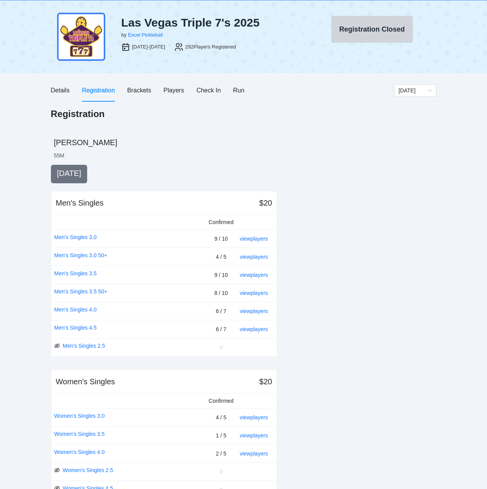
scroll to position [0, 0]
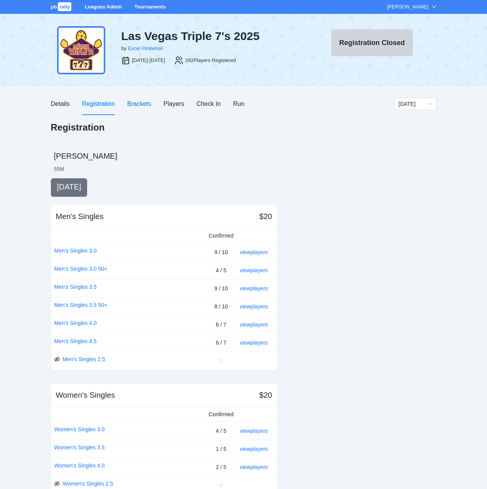
click at [138, 103] on div "Brackets" at bounding box center [139, 104] width 24 height 10
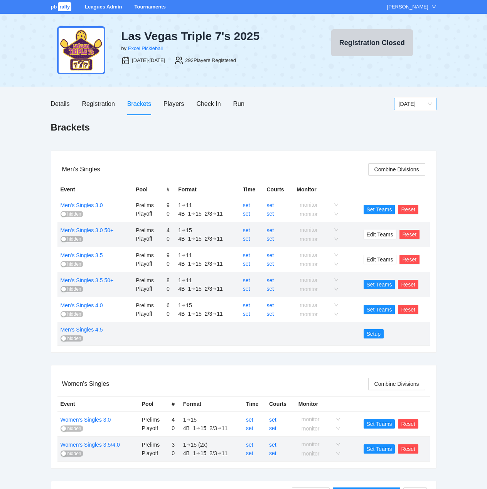
click at [413, 102] on span "[DATE]" at bounding box center [414, 104] width 33 height 12
click at [406, 143] on div "Sunday" at bounding box center [414, 143] width 33 height 8
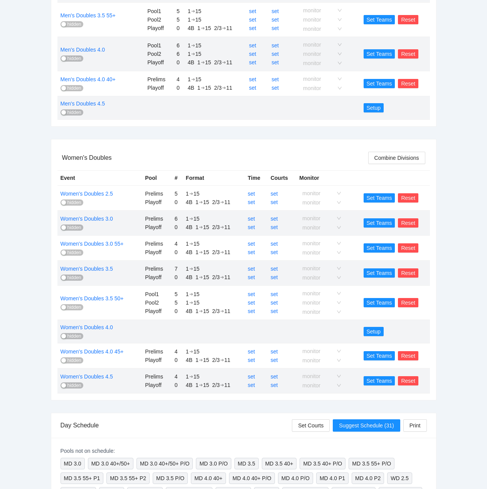
scroll to position [308, 0]
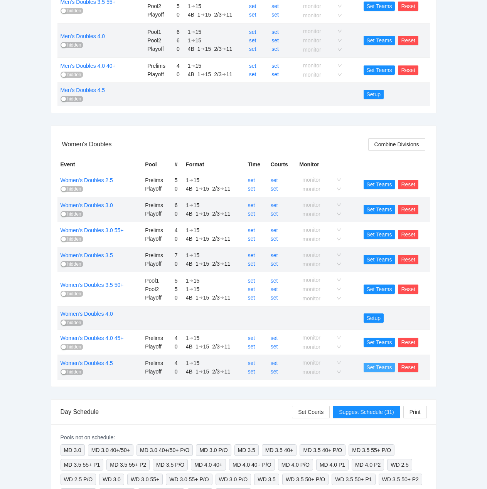
click at [383, 368] on span "Set Teams" at bounding box center [378, 367] width 25 height 8
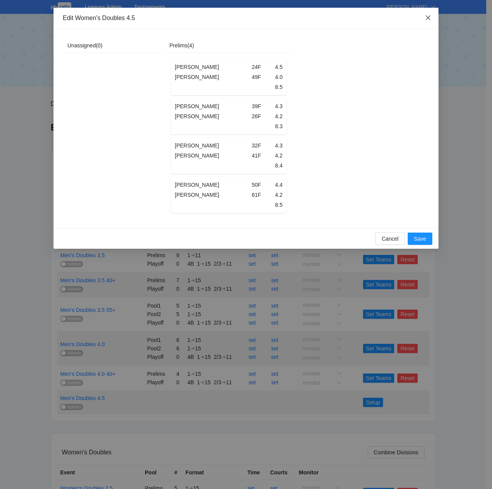
click at [428, 18] on icon "close" at bounding box center [428, 17] width 5 height 5
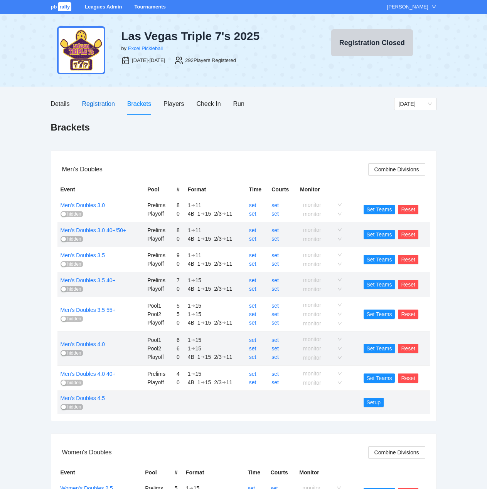
click at [97, 101] on div "Registration" at bounding box center [98, 104] width 33 height 10
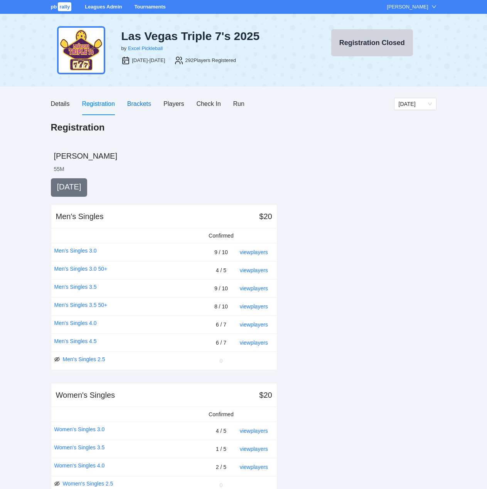
drag, startPoint x: 139, startPoint y: 104, endPoint x: 140, endPoint y: 108, distance: 4.4
click at [139, 104] on div "Brackets" at bounding box center [139, 104] width 24 height 10
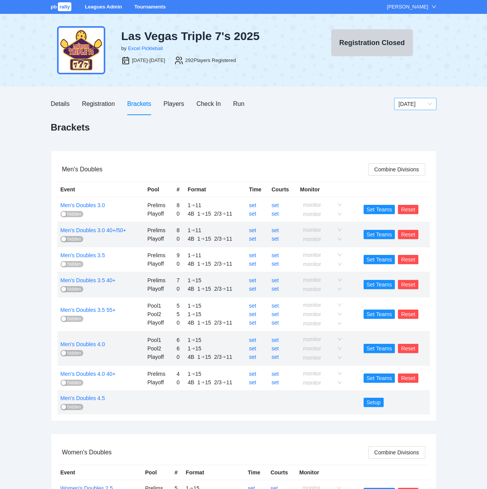
click at [413, 102] on span "Sunday" at bounding box center [414, 104] width 33 height 12
click at [405, 119] on div "[DATE]" at bounding box center [414, 119] width 33 height 8
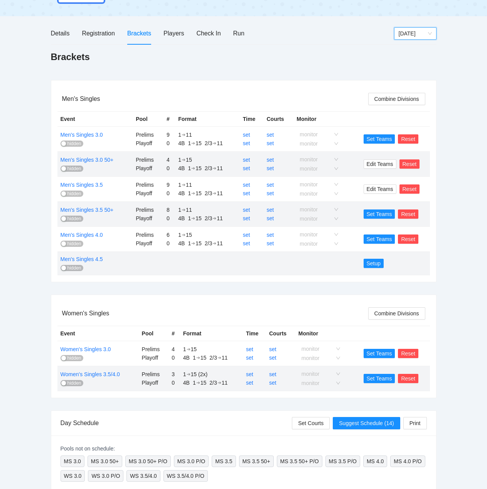
scroll to position [77, 0]
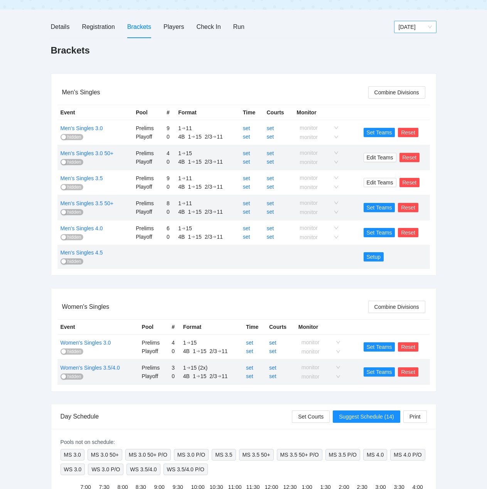
click at [409, 29] on span "[DATE]" at bounding box center [414, 27] width 33 height 12
click at [405, 53] on div "Saturday" at bounding box center [414, 54] width 33 height 8
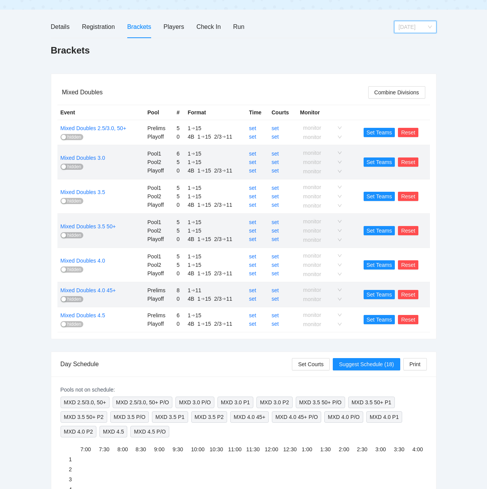
click at [417, 26] on span "Saturday" at bounding box center [414, 27] width 33 height 12
click at [403, 66] on div "Sunday" at bounding box center [414, 66] width 33 height 8
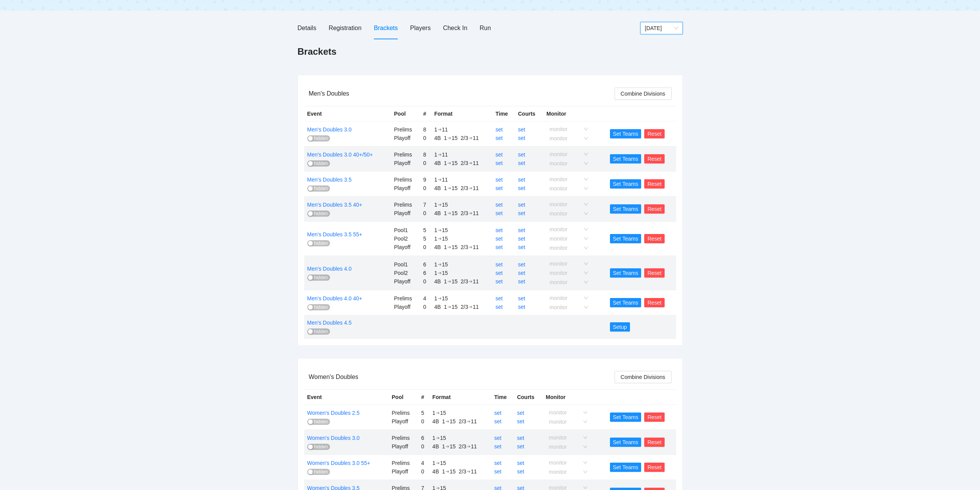
scroll to position [0, 0]
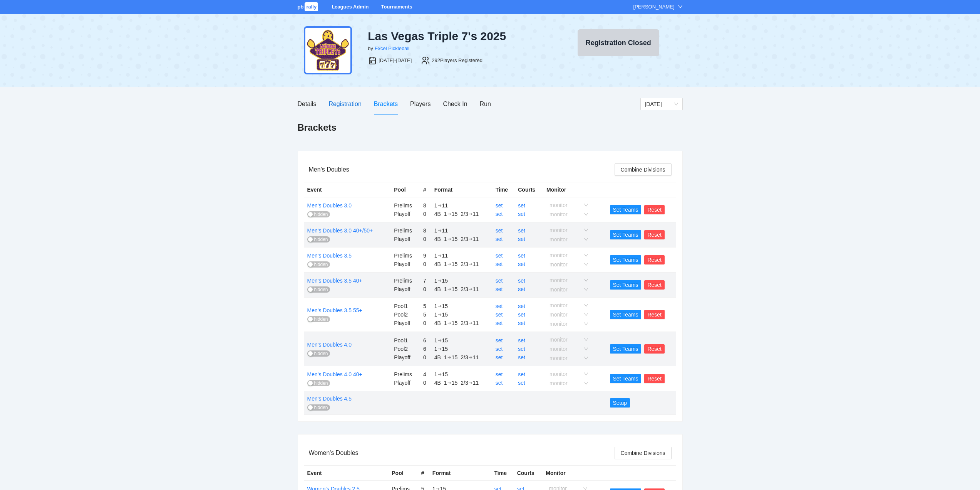
click at [341, 102] on div "Registration" at bounding box center [345, 104] width 33 height 10
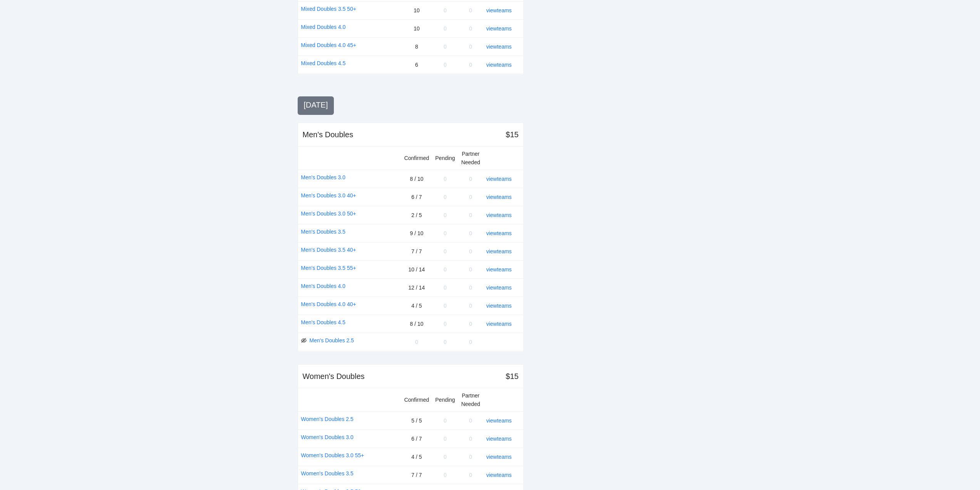
scroll to position [759, 0]
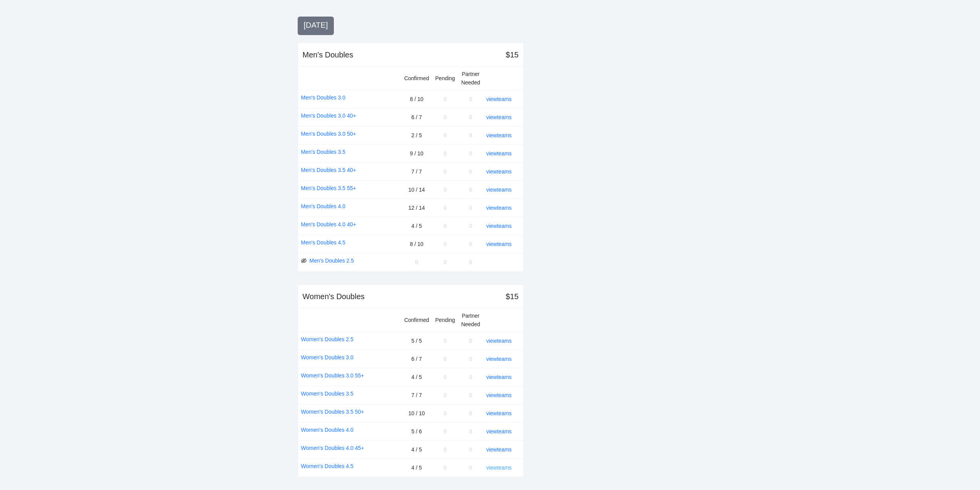
click at [502, 467] on link "view teams" at bounding box center [499, 467] width 25 height 6
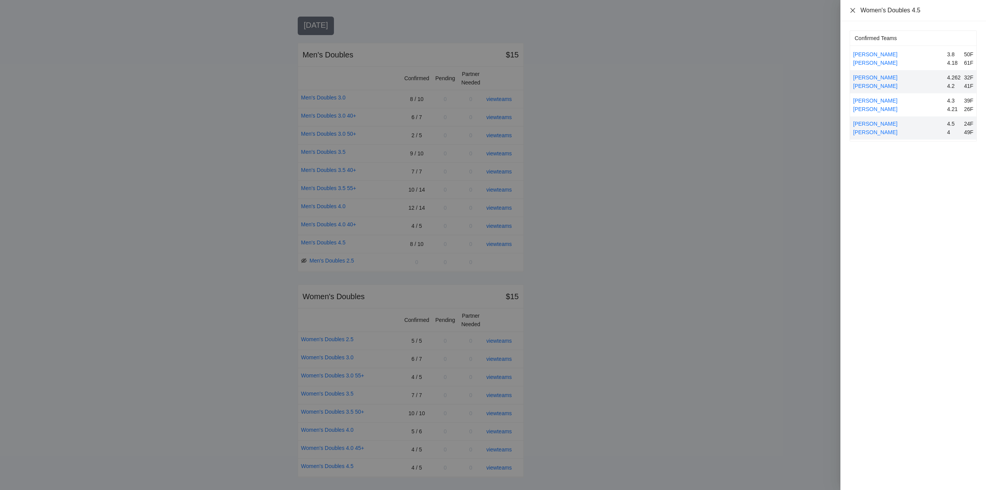
click at [853, 8] on icon "close" at bounding box center [853, 10] width 6 height 6
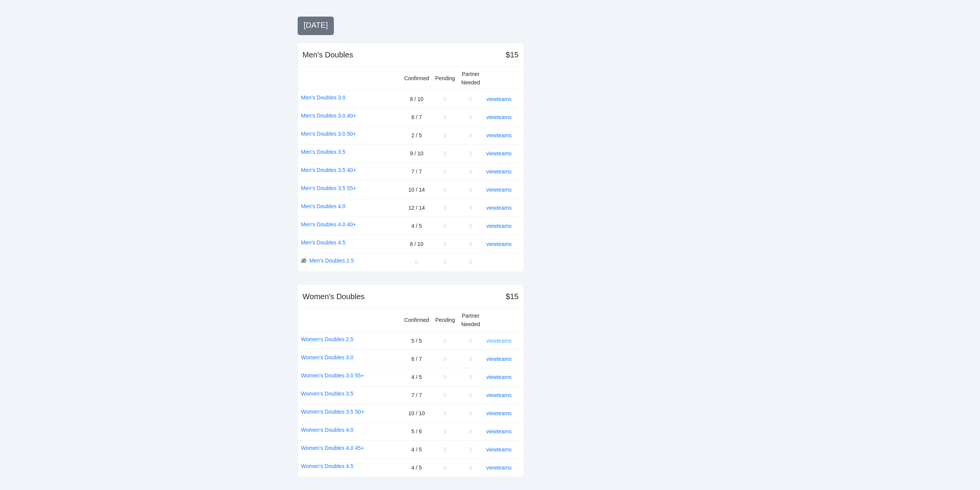
click at [504, 338] on link "view teams" at bounding box center [499, 340] width 25 height 6
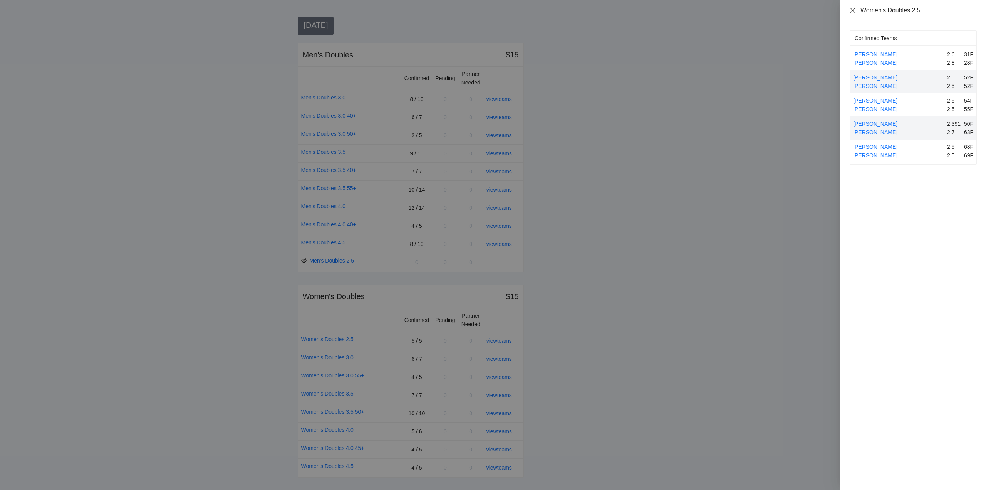
click at [853, 10] on icon "close" at bounding box center [853, 10] width 5 height 5
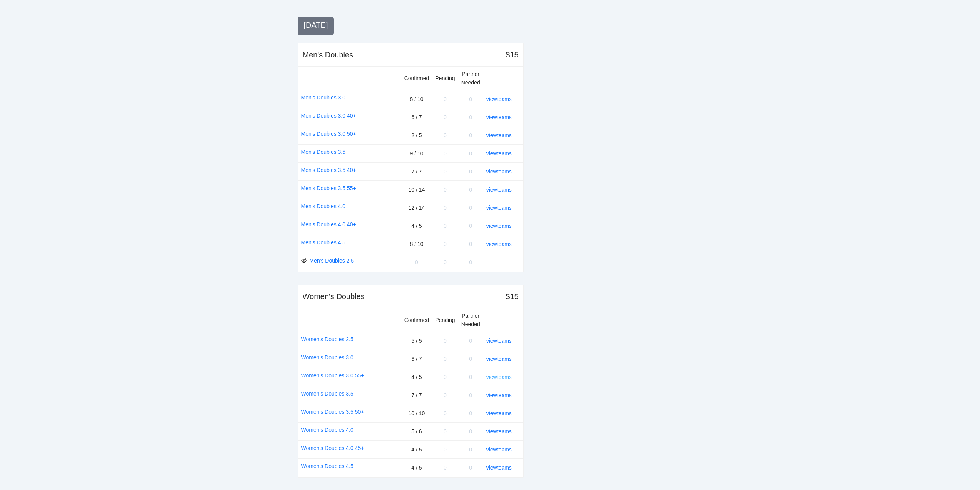
click at [498, 375] on link "view teams" at bounding box center [499, 377] width 25 height 6
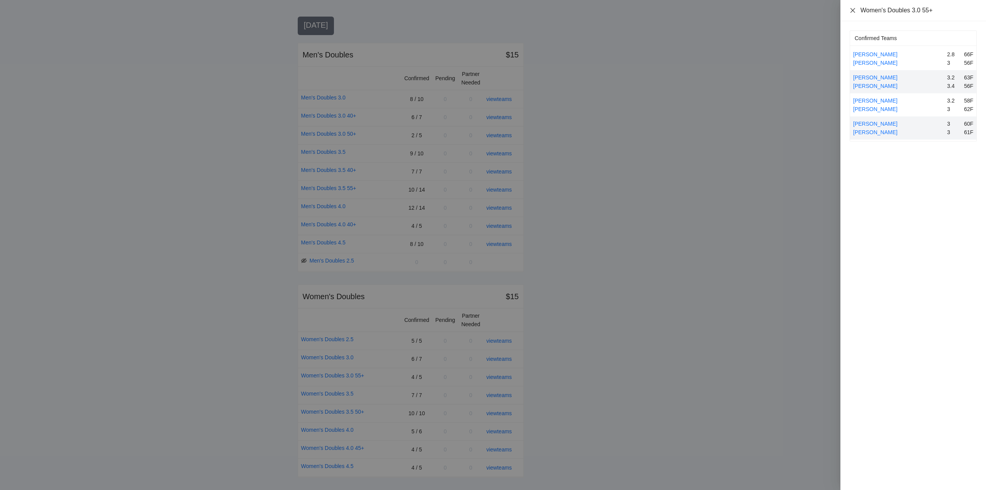
click at [853, 9] on icon "close" at bounding box center [853, 10] width 6 height 6
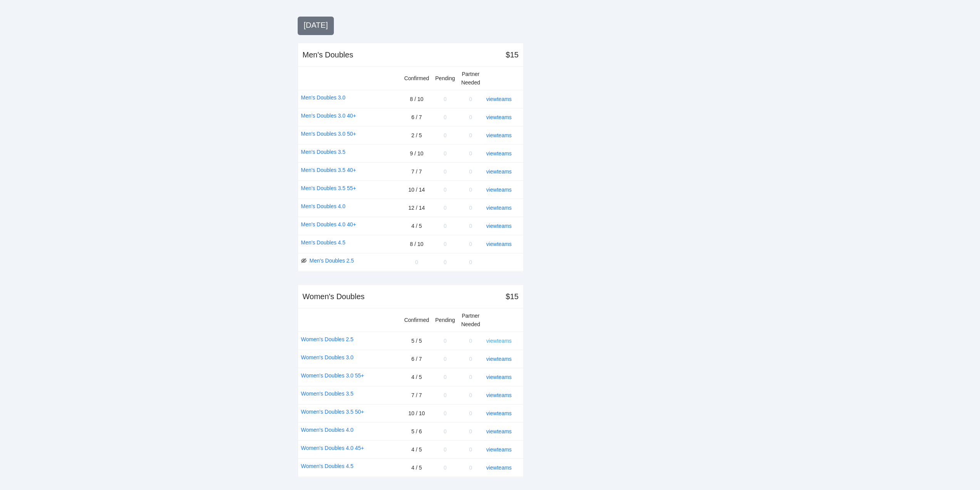
click at [497, 339] on link "view teams" at bounding box center [499, 340] width 25 height 6
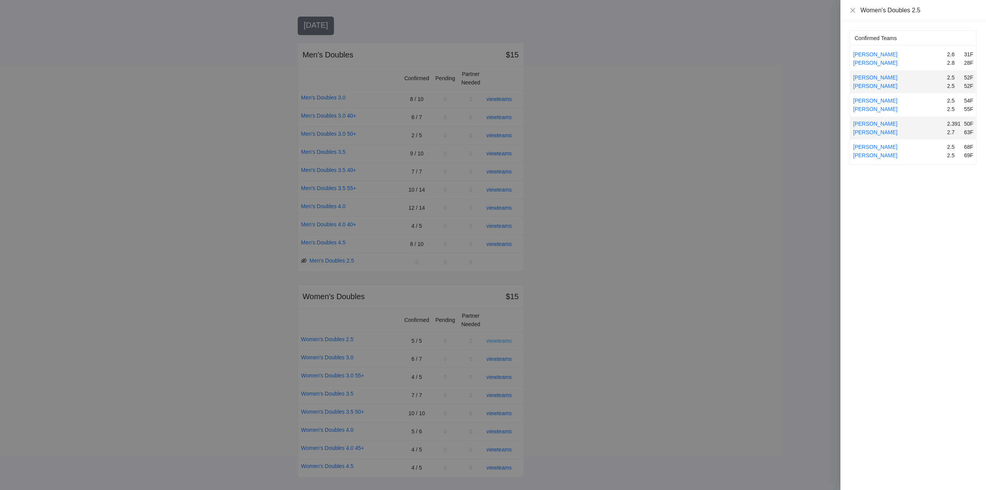
click at [497, 339] on div at bounding box center [493, 245] width 986 height 490
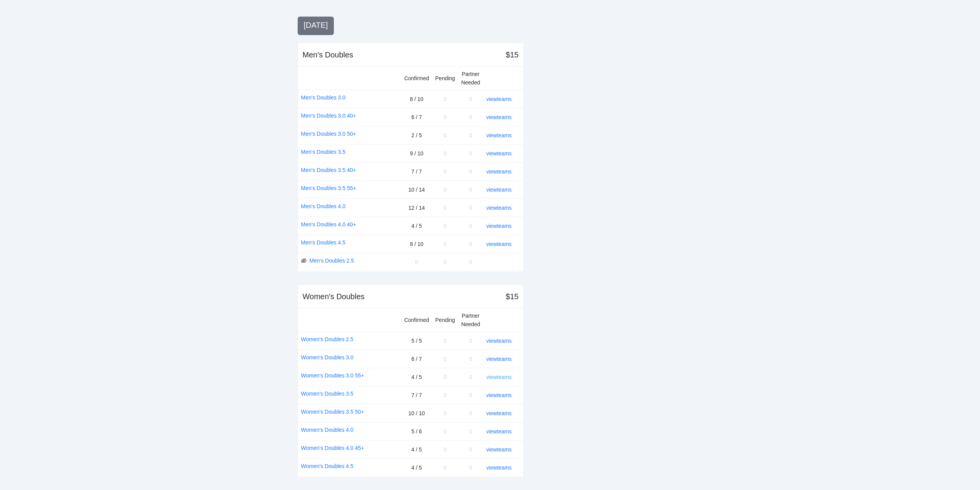
click at [506, 377] on link "view teams" at bounding box center [499, 377] width 25 height 6
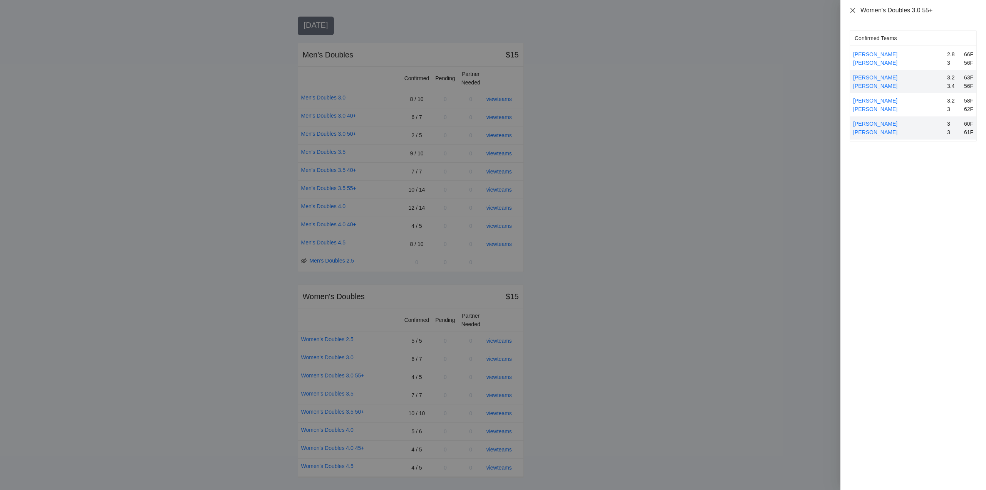
click at [853, 11] on icon "close" at bounding box center [853, 10] width 5 height 5
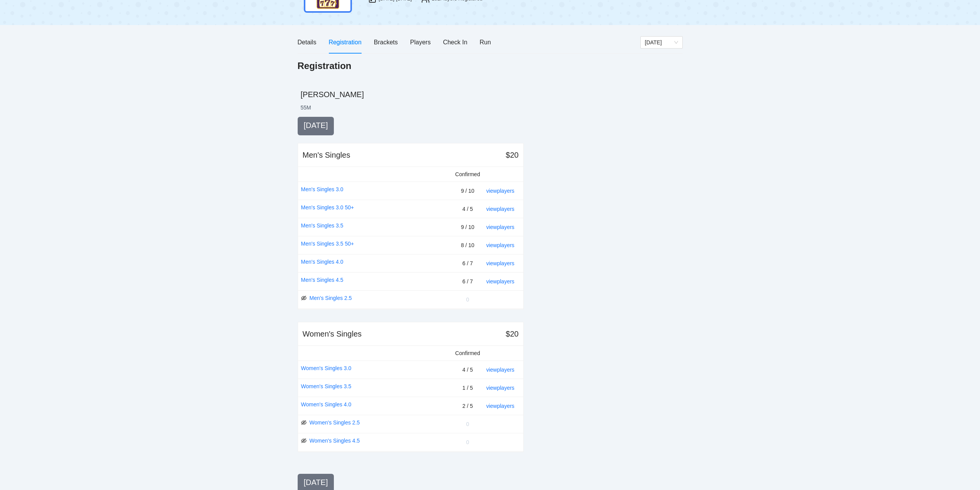
scroll to position [0, 0]
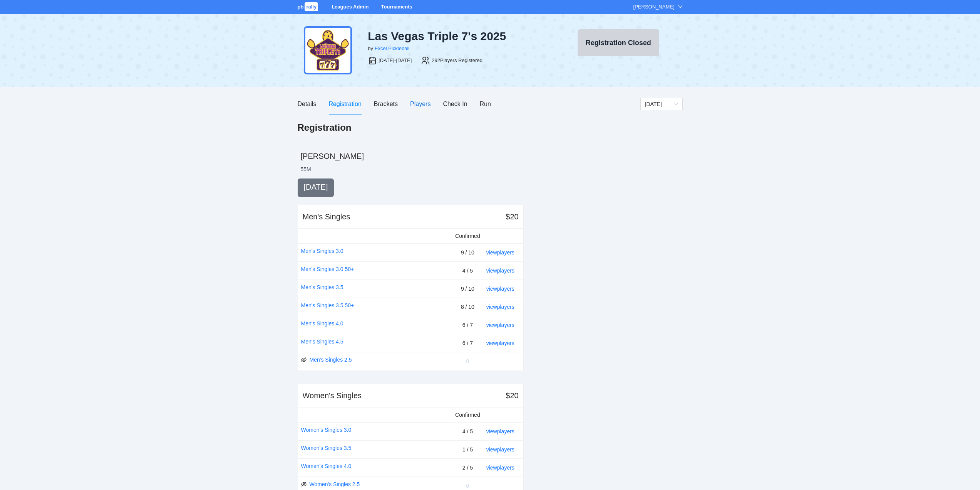
drag, startPoint x: 419, startPoint y: 103, endPoint x: 420, endPoint y: 108, distance: 5.4
click at [420, 103] on div "Players" at bounding box center [420, 104] width 20 height 10
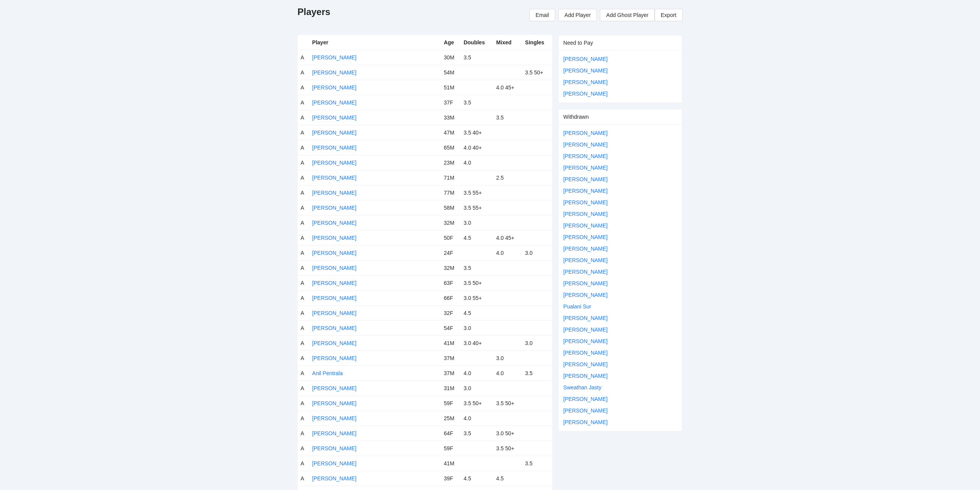
scroll to position [154, 0]
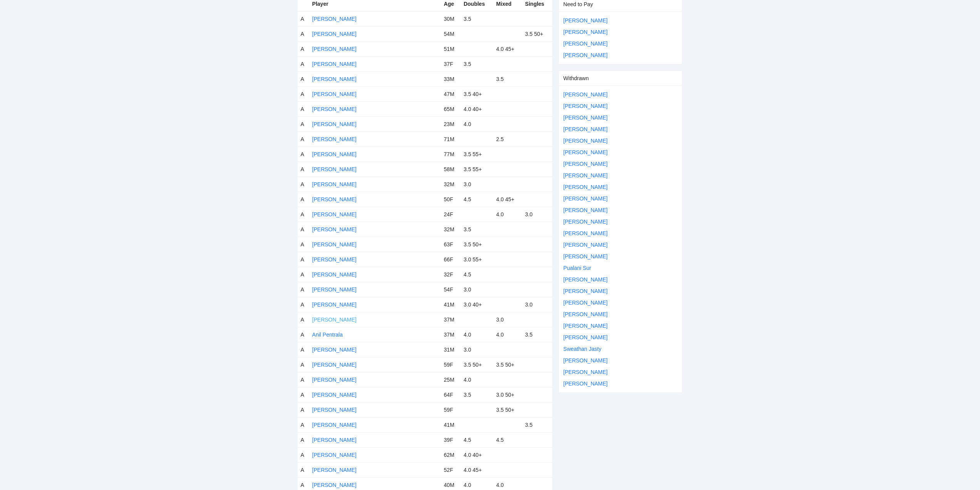
click at [341, 319] on link "[PERSON_NAME]" at bounding box center [334, 319] width 44 height 6
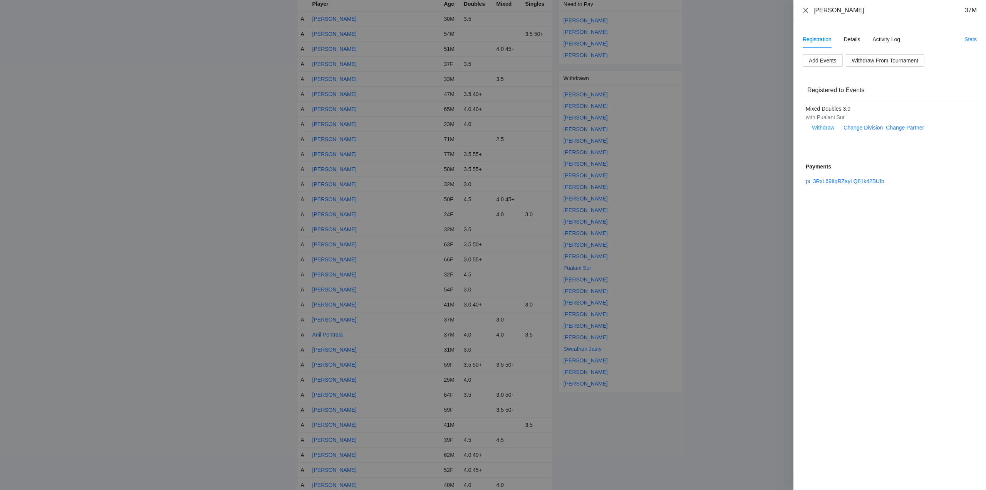
click at [806, 10] on icon "close" at bounding box center [806, 10] width 5 height 5
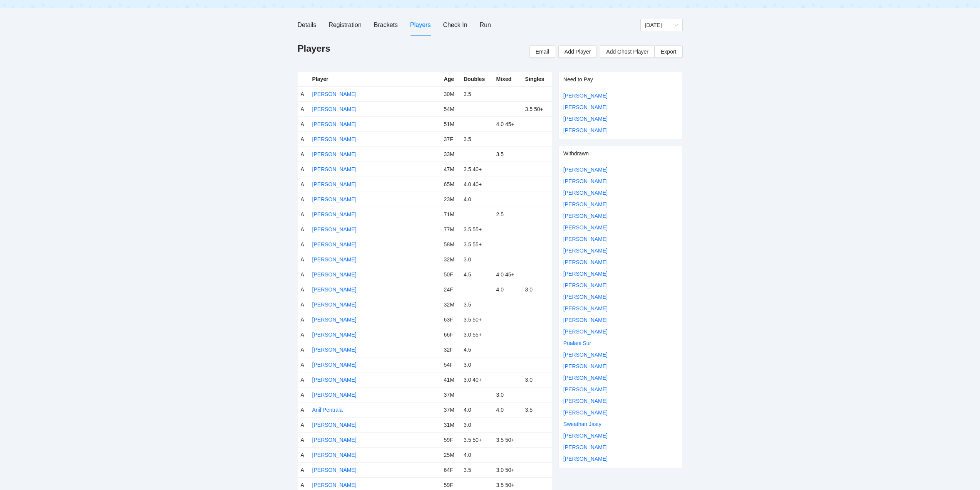
scroll to position [0, 0]
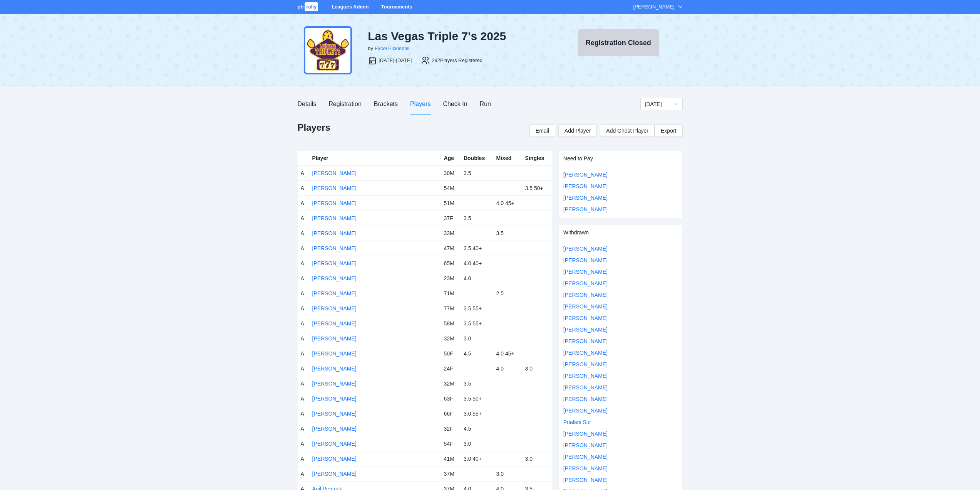
click at [393, 5] on link "Tournaments" at bounding box center [396, 7] width 31 height 6
